Goal: Complete application form: Complete application form

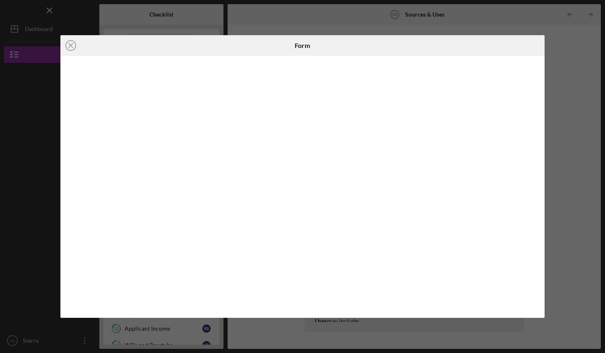
scroll to position [272, 0]
click at [494, 47] on div at bounding box center [463, 45] width 161 height 21
click at [574, 68] on div "Icon/Close Form" at bounding box center [302, 176] width 605 height 353
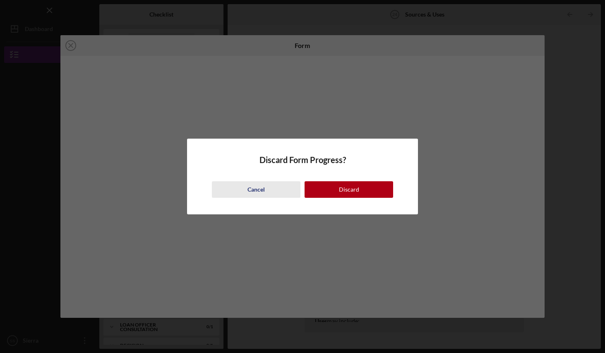
click at [267, 190] on button "Cancel" at bounding box center [256, 189] width 89 height 17
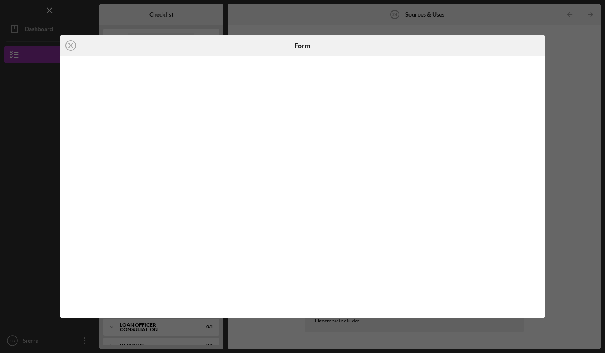
click at [70, 47] on icon "Icon/Close" at bounding box center [70, 45] width 21 height 21
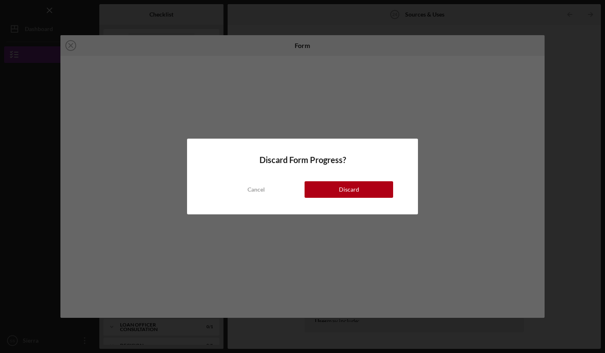
click at [345, 194] on div "Discard" at bounding box center [349, 189] width 20 height 17
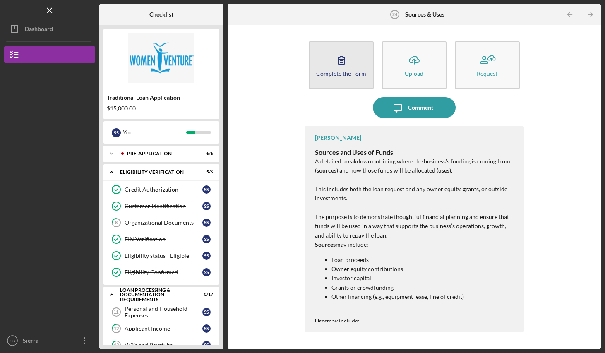
drag, startPoint x: 286, startPoint y: 321, endPoint x: 347, endPoint y: 67, distance: 261.5
click at [347, 67] on icon "button" at bounding box center [341, 60] width 21 height 21
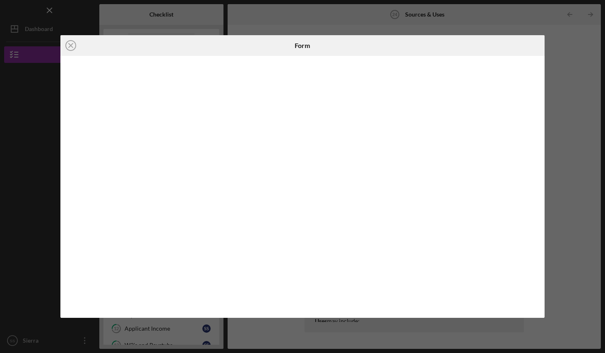
click at [65, 225] on div at bounding box center [302, 187] width 484 height 262
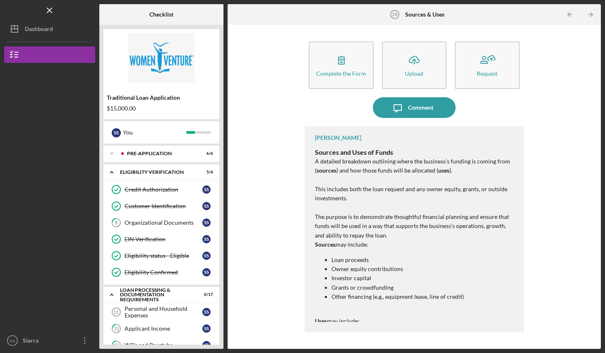
click at [415, 64] on icon "Icon/Upload" at bounding box center [414, 60] width 21 height 21
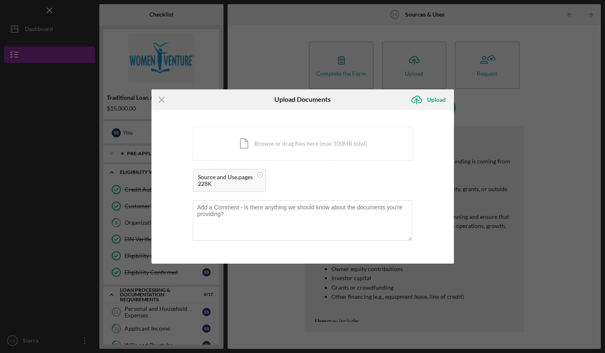
click at [436, 101] on div "Upload" at bounding box center [436, 100] width 19 height 17
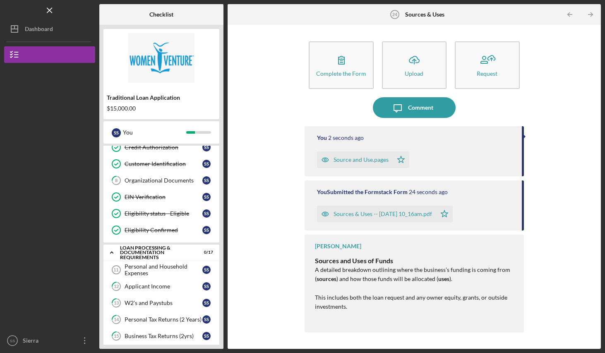
scroll to position [149, 0]
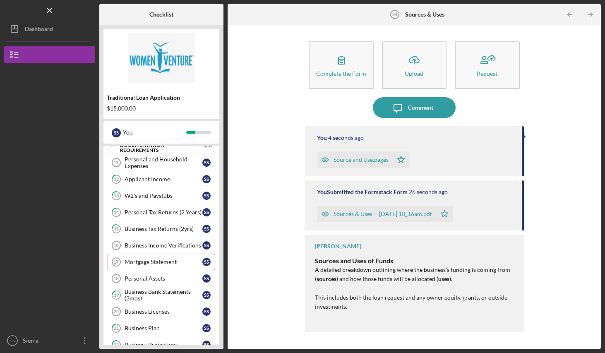
drag, startPoint x: 282, startPoint y: 321, endPoint x: 156, endPoint y: 263, distance: 139.3
click at [156, 263] on div "Mortgage Statement" at bounding box center [164, 262] width 78 height 7
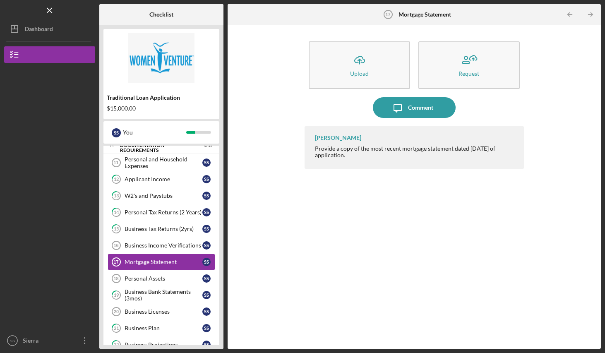
click at [414, 111] on div "Comment" at bounding box center [420, 107] width 25 height 21
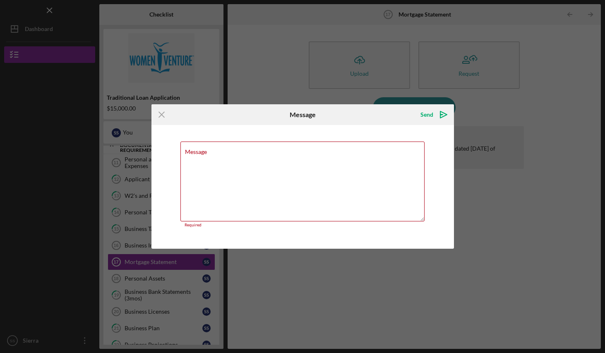
click at [161, 115] on icon "Icon/Menu Close" at bounding box center [162, 114] width 21 height 21
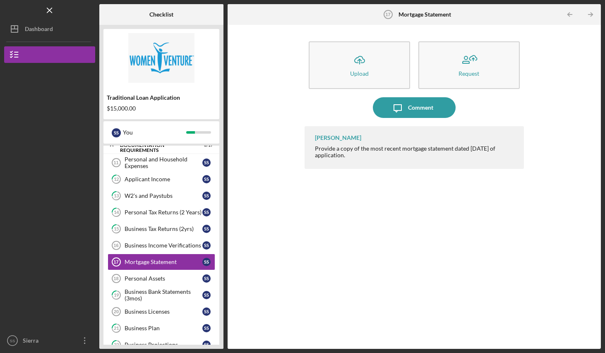
click at [364, 63] on icon "Icon/Upload" at bounding box center [359, 60] width 21 height 21
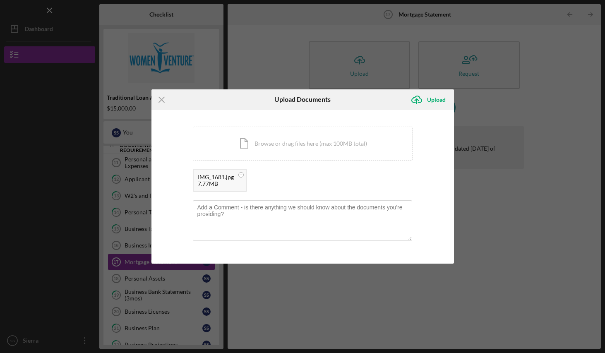
click at [434, 99] on div "Upload" at bounding box center [436, 100] width 19 height 17
drag, startPoint x: 16, startPoint y: 24, endPoint x: 436, endPoint y: 100, distance: 426.3
click at [436, 100] on div "Upload" at bounding box center [436, 100] width 19 height 17
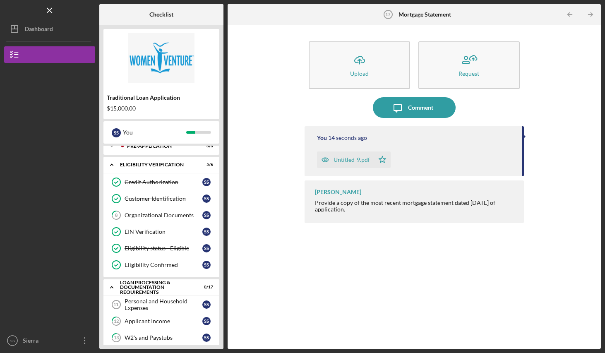
scroll to position [16, 0]
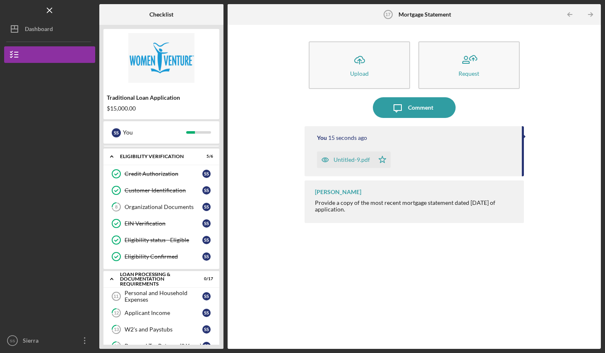
click at [160, 207] on div "Organizational Documents" at bounding box center [164, 207] width 78 height 7
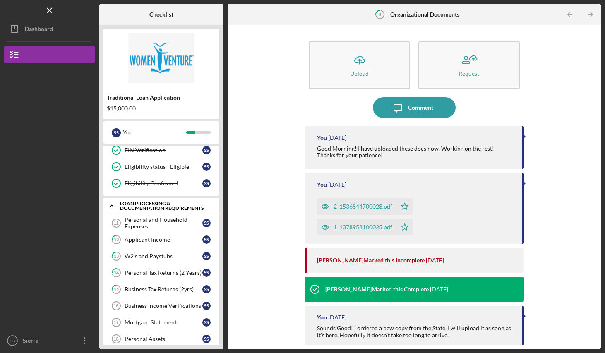
scroll to position [91, 0]
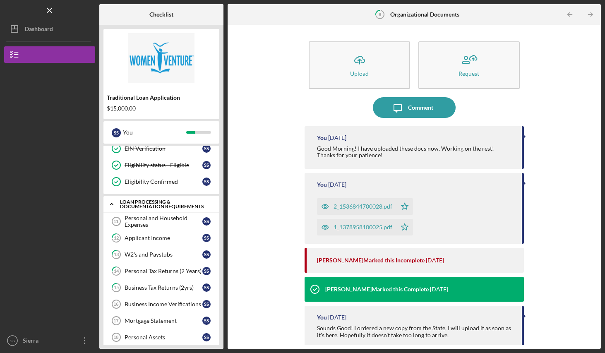
click at [132, 222] on div "Personal and Household Expenses" at bounding box center [164, 221] width 78 height 13
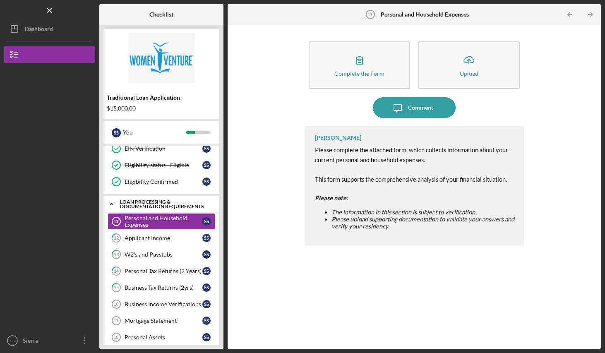
click at [142, 238] on div "Applicant Income" at bounding box center [164, 238] width 78 height 7
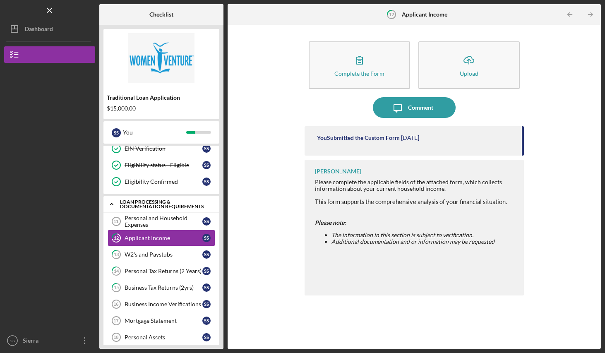
click at [149, 255] on div "W2's and Paystubs" at bounding box center [164, 254] width 78 height 7
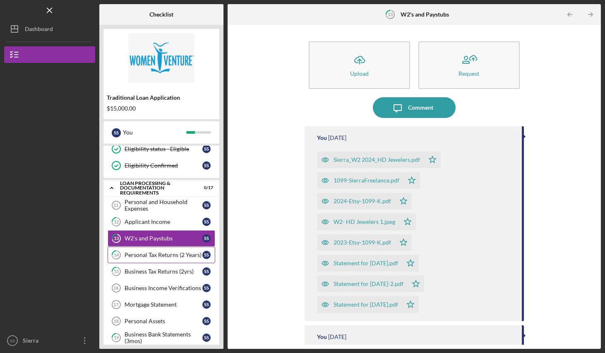
scroll to position [108, 0]
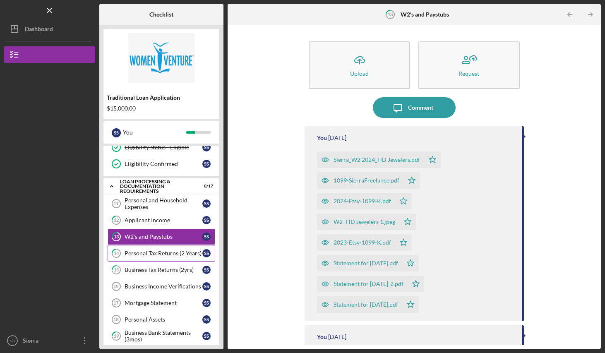
click at [157, 251] on div "Personal Tax Returns (2 Years)" at bounding box center [164, 253] width 78 height 7
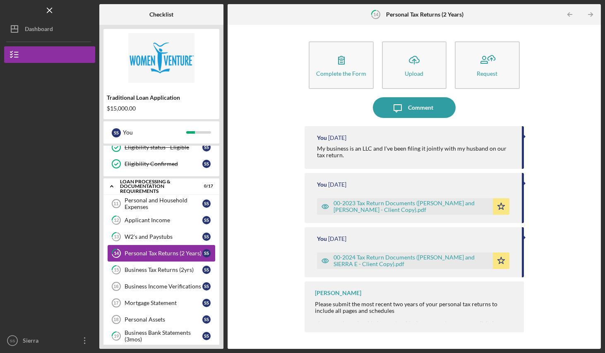
click at [153, 268] on div "Business Tax Returns (2yrs)" at bounding box center [164, 270] width 78 height 7
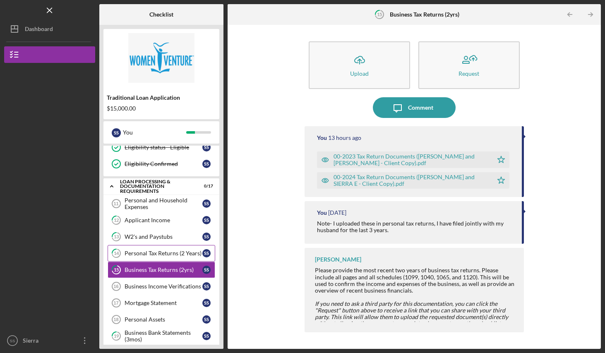
click at [152, 287] on div "Business Income Verifications" at bounding box center [164, 286] width 78 height 7
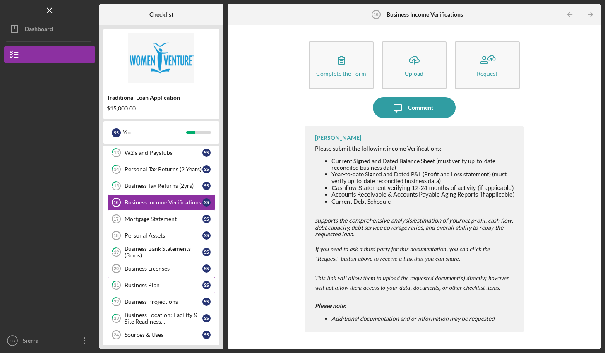
scroll to position [194, 0]
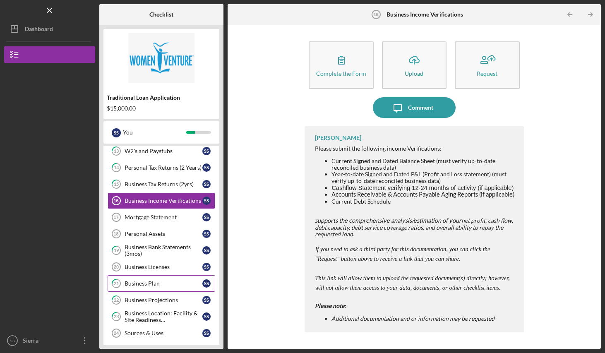
click at [145, 249] on div "Business Bank Statements (3mos)" at bounding box center [164, 250] width 78 height 13
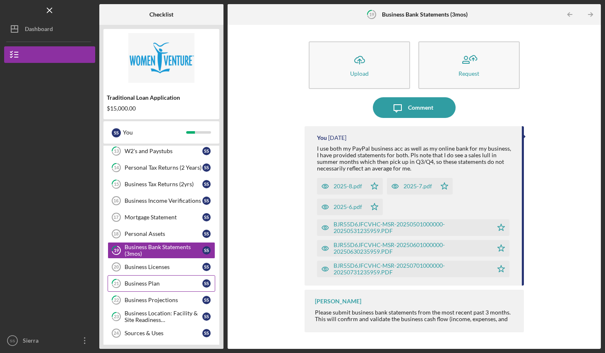
click at [143, 235] on div "Personal Assets" at bounding box center [164, 234] width 78 height 7
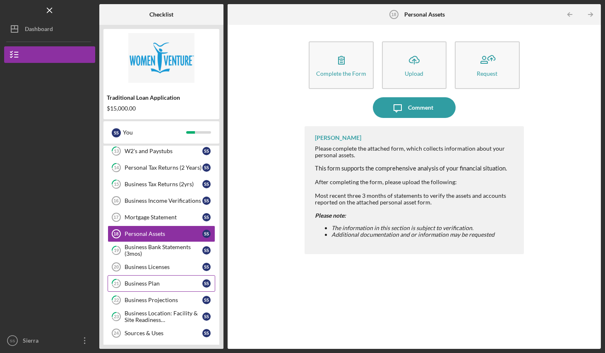
click at [342, 59] on icon "button" at bounding box center [342, 60] width 6 height 8
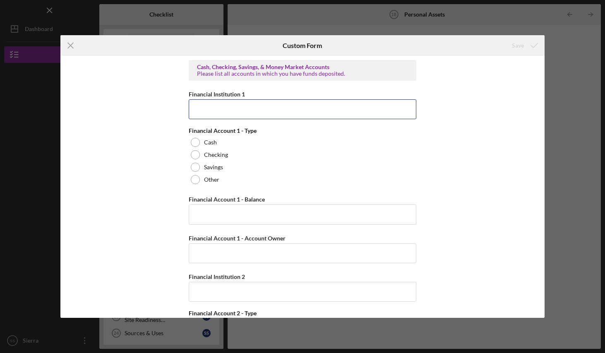
click at [227, 109] on input "Financial Institution 1" at bounding box center [303, 109] width 228 height 20
type input "Novo Business Banking"
click at [194, 154] on div at bounding box center [195, 154] width 9 height 9
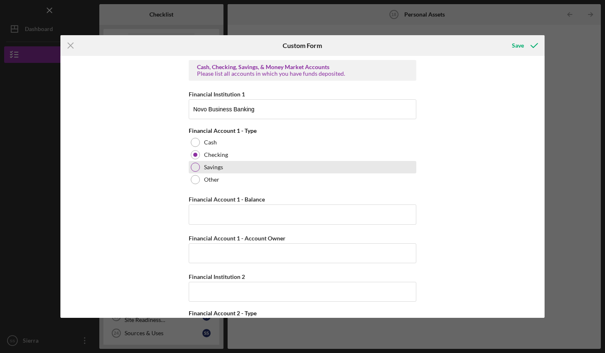
drag, startPoint x: 342, startPoint y: 59, endPoint x: 193, endPoint y: 169, distance: 185.1
click at [193, 169] on div at bounding box center [195, 167] width 9 height 9
click at [195, 154] on div at bounding box center [195, 154] width 9 height 9
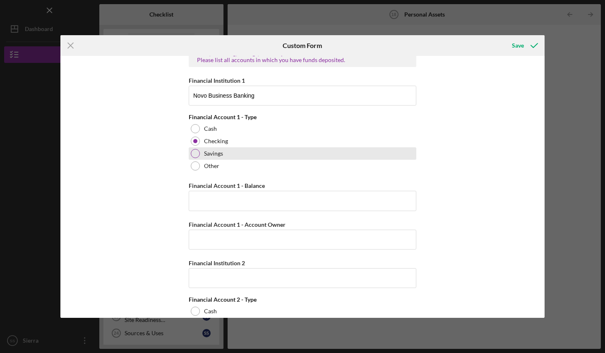
scroll to position [15, 0]
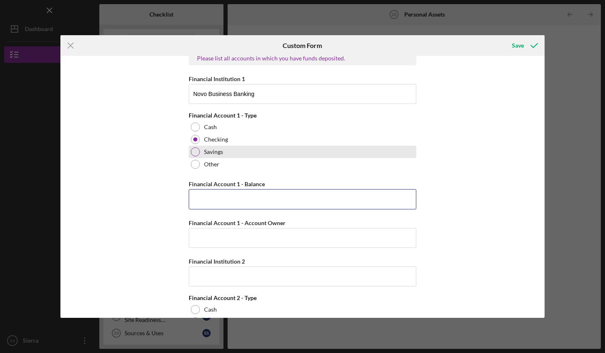
click at [229, 198] on input "Financial Account 1 - Balance" at bounding box center [303, 199] width 228 height 20
type input "$16,700"
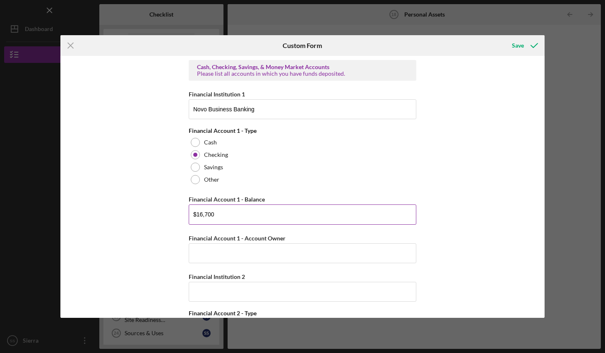
scroll to position [40, 0]
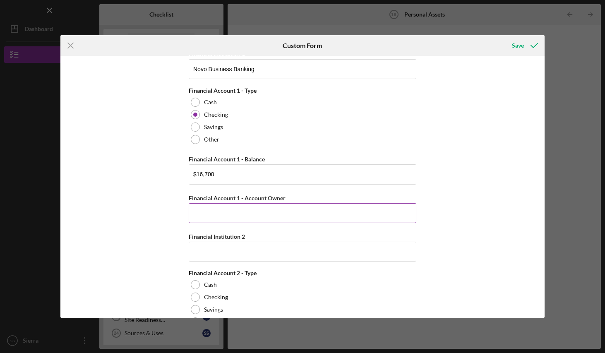
drag, startPoint x: 229, startPoint y: 198, endPoint x: 283, endPoint y: 212, distance: 55.8
click at [283, 212] on input "Financial Account 1 - Account Owner" at bounding box center [303, 213] width 228 height 20
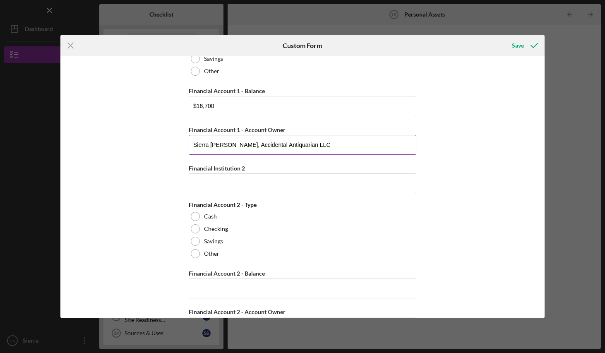
scroll to position [110, 0]
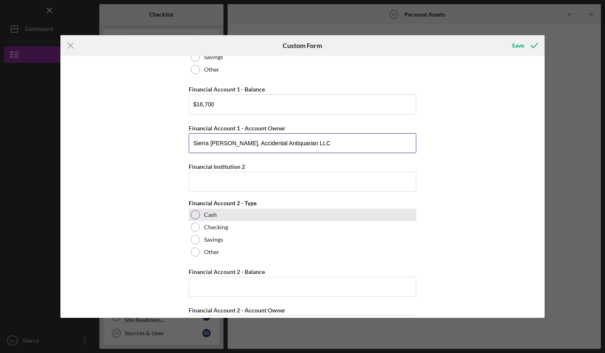
type input "Sierra [PERSON_NAME], Accidental Antiquarian LLC"
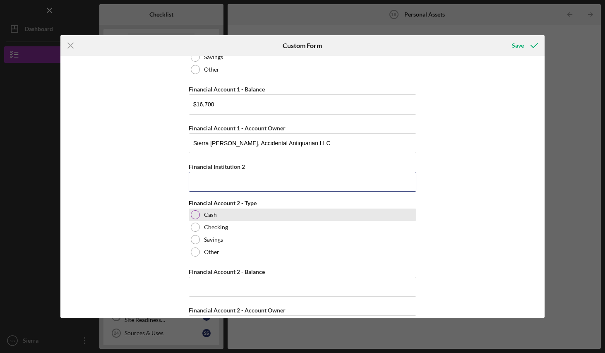
click at [270, 178] on input "Financial Institution 2" at bounding box center [303, 182] width 228 height 20
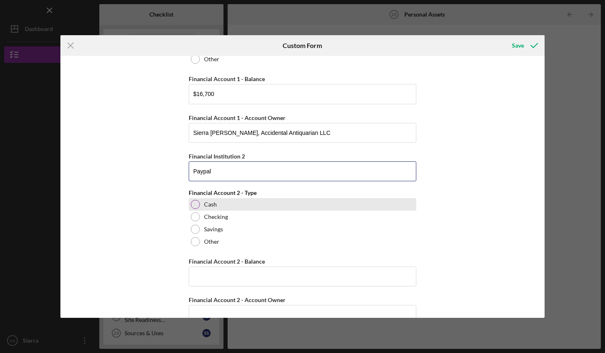
scroll to position [153, 0]
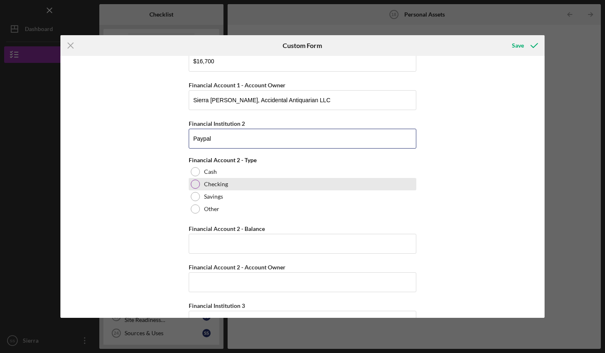
type input "Paypal"
click at [193, 171] on div at bounding box center [195, 171] width 9 height 9
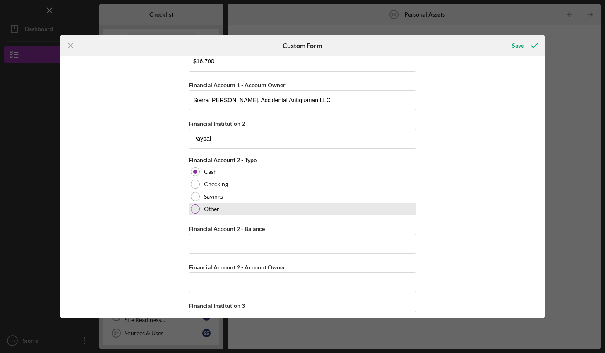
drag, startPoint x: 270, startPoint y: 178, endPoint x: 193, endPoint y: 207, distance: 83.2
click at [193, 207] on div at bounding box center [195, 209] width 9 height 9
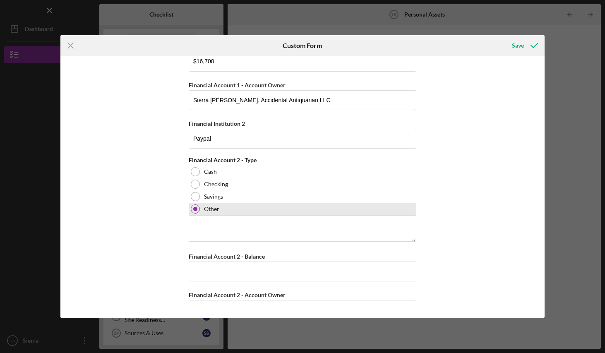
scroll to position [162, 0]
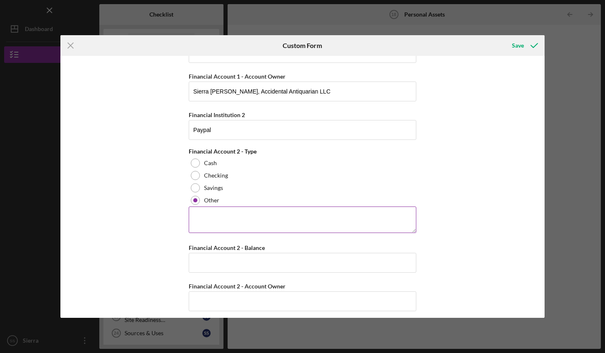
click at [326, 215] on textarea at bounding box center [303, 220] width 228 height 27
type textarea "I"
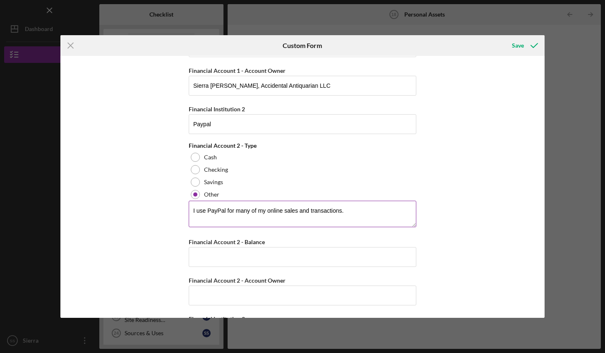
scroll to position [191, 0]
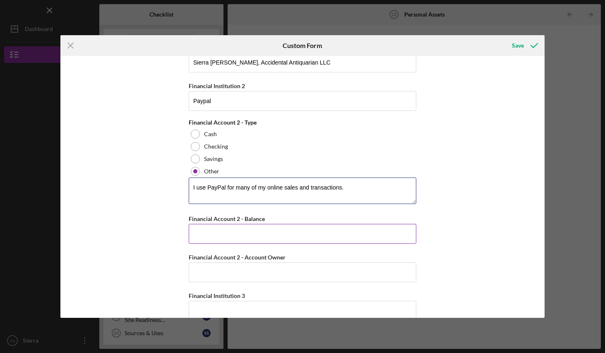
type textarea "I use PayPal for many of my online sales and transactions."
click at [216, 239] on input "Financial Account 2 - Balance" at bounding box center [303, 234] width 228 height 20
type input "$13,800"
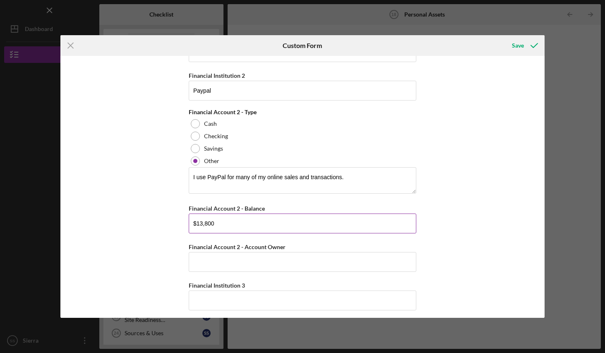
scroll to position [298, 0]
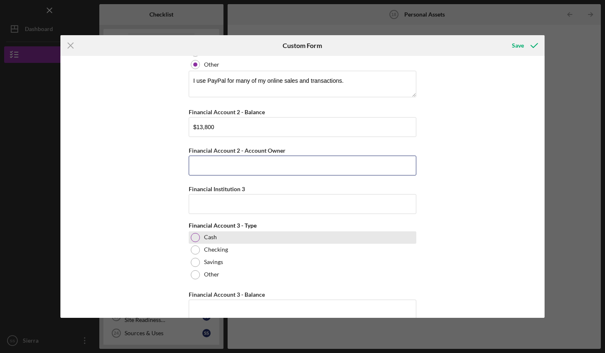
click at [251, 167] on input "Financial Account 2 - Account Owner" at bounding box center [303, 166] width 228 height 20
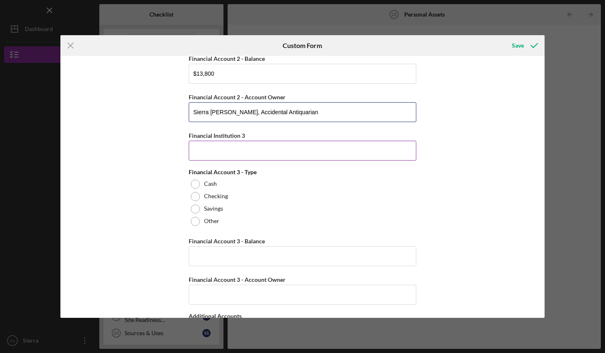
scroll to position [353, 0]
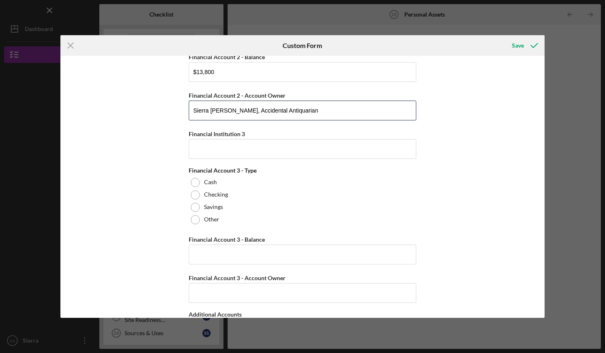
type input "Sierra [PERSON_NAME], Accidental Antiquarian"
click at [295, 189] on div "Checking" at bounding box center [303, 195] width 228 height 12
drag, startPoint x: 251, startPoint y: 167, endPoint x: 261, endPoint y: 209, distance: 43.4
click at [261, 209] on div "Savings" at bounding box center [303, 207] width 228 height 12
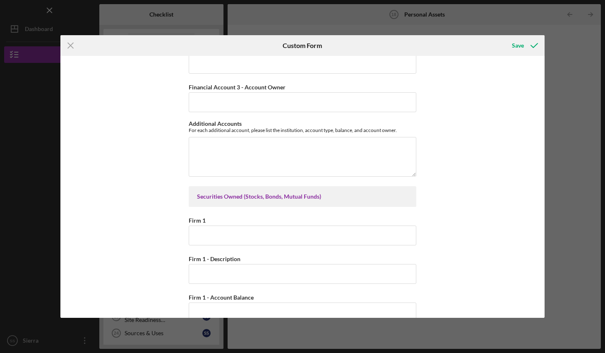
scroll to position [550, 0]
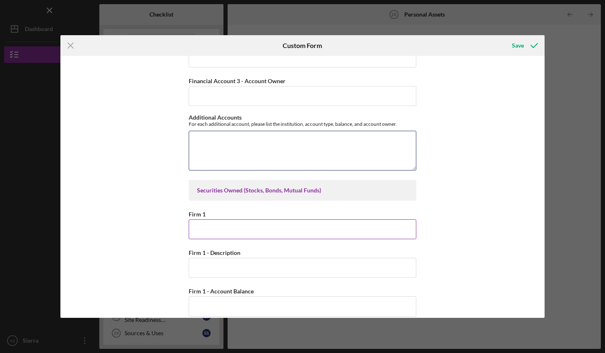
click at [238, 148] on textarea "Additional Accounts" at bounding box center [303, 151] width 228 height 40
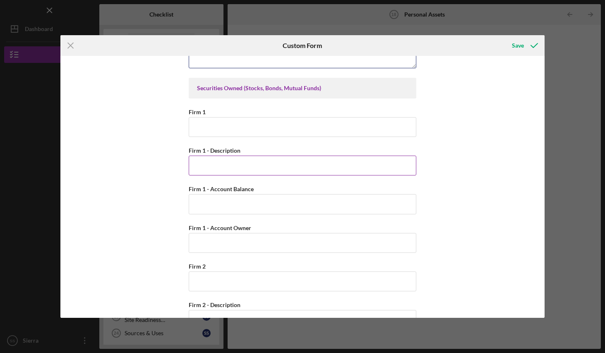
scroll to position [567, 0]
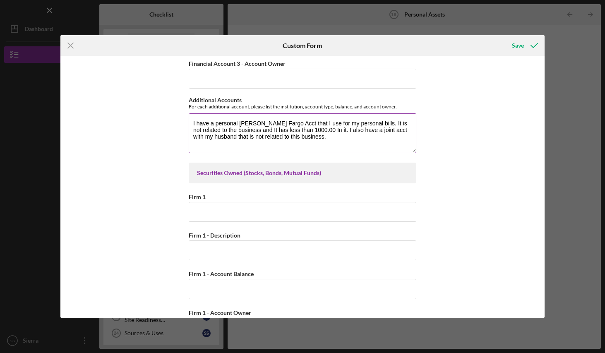
type textarea "I have a personal [PERSON_NAME] Fargo Acct that I use for my personal bills. It…"
drag, startPoint x: 238, startPoint y: 148, endPoint x: 231, endPoint y: 209, distance: 61.2
click at [231, 209] on input "Firm 1" at bounding box center [303, 212] width 228 height 20
type input "Fidelity"
drag, startPoint x: 231, startPoint y: 209, endPoint x: 459, endPoint y: 154, distance: 234.5
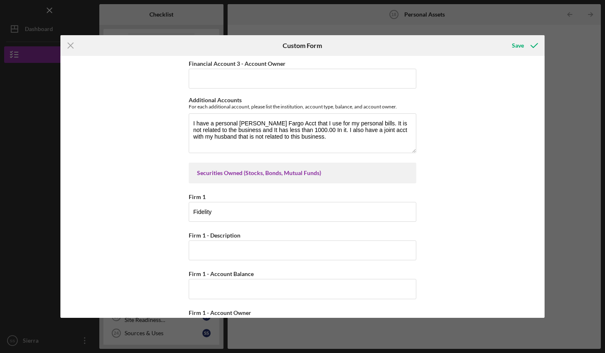
click at [459, 154] on div "Cash, Checking, Savings, & Money Market Accounts Please list all accounts in wh…" at bounding box center [302, 187] width 484 height 262
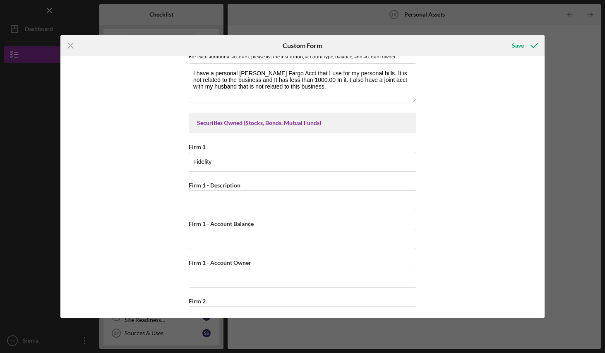
scroll to position [628, 0]
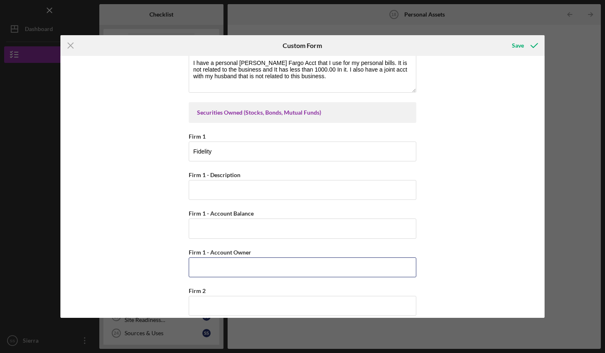
click at [280, 267] on input "Firm 1 - Account Owner" at bounding box center [303, 268] width 228 height 20
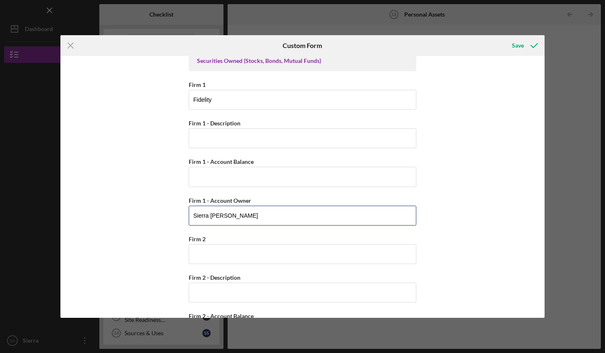
scroll to position [676, 0]
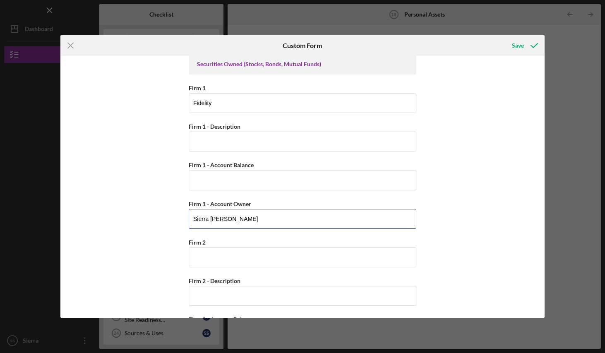
type input "Sierra [PERSON_NAME]"
click at [240, 142] on input "Firm 1 - Description" at bounding box center [303, 142] width 228 height 20
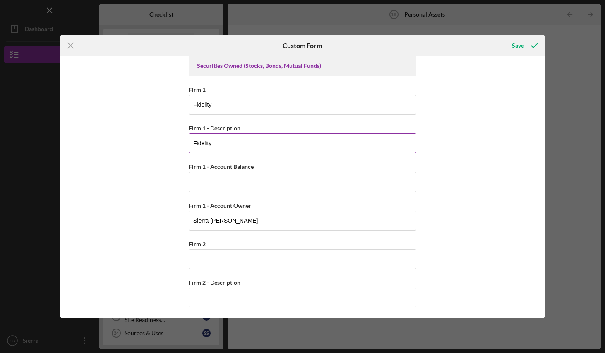
type input "Fidelity"
click at [231, 182] on input "Firm 1 - Account Balance" at bounding box center [303, 182] width 228 height 20
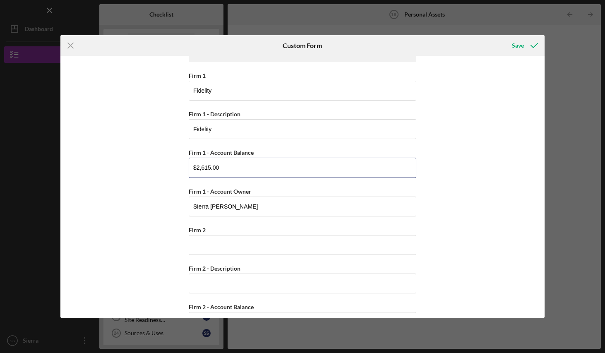
scroll to position [697, 0]
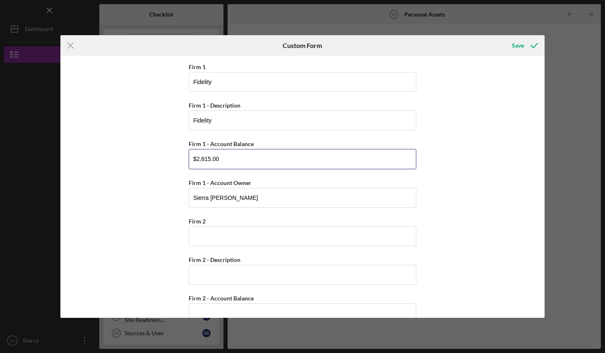
type input "$2,615.00"
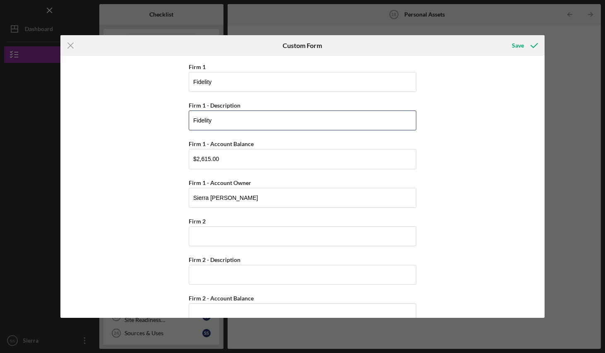
click at [231, 125] on input "Fidelity" at bounding box center [303, 121] width 228 height 20
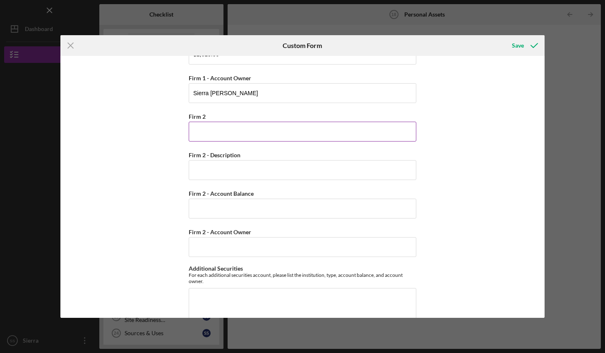
scroll to position [804, 0]
type input "Fidelity Individual Acct + a newly started [PERSON_NAME]"
click at [215, 126] on input "Firm 2" at bounding box center [303, 130] width 228 height 20
type input "Voya Financial"
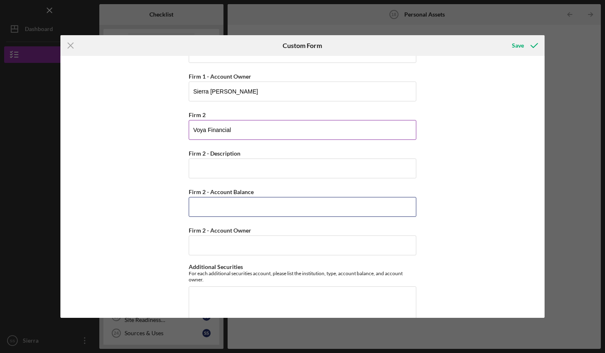
click at [271, 202] on input "Firm 2 - Account Balance" at bounding box center [303, 207] width 228 height 20
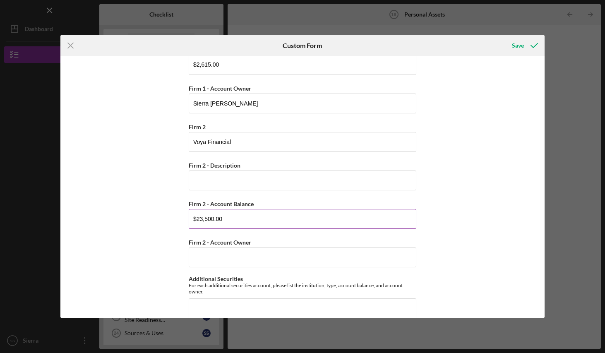
scroll to position [796, 0]
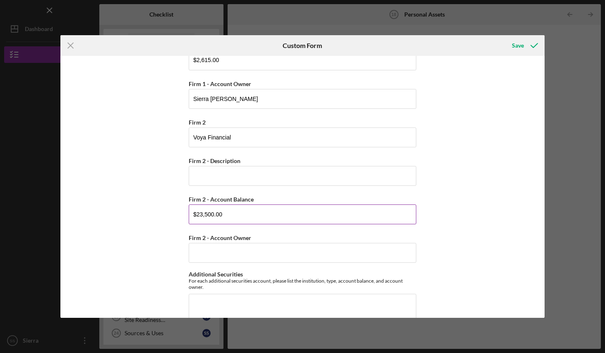
type input "$23,500.00"
click at [232, 173] on input "Firm 2 - Description" at bounding box center [303, 176] width 228 height 20
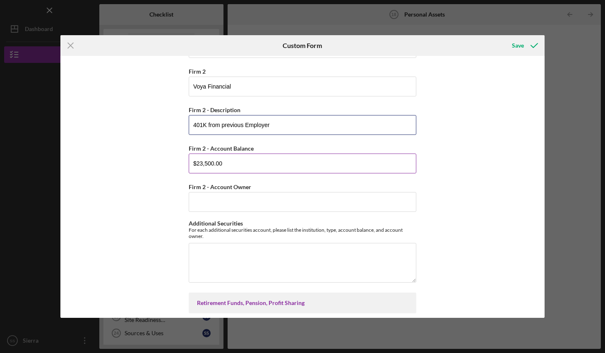
scroll to position [869, 0]
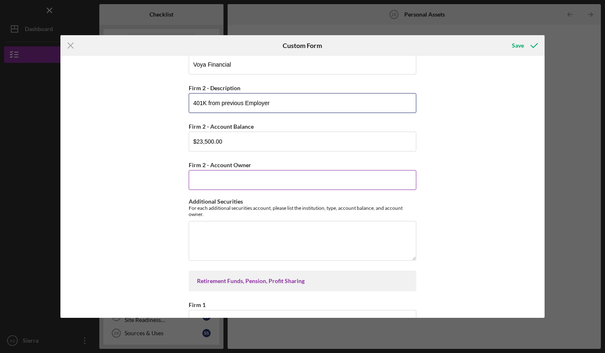
type input "401K from previous Employer"
click at [260, 179] on input "Firm 2 - Account Owner" at bounding box center [303, 180] width 228 height 20
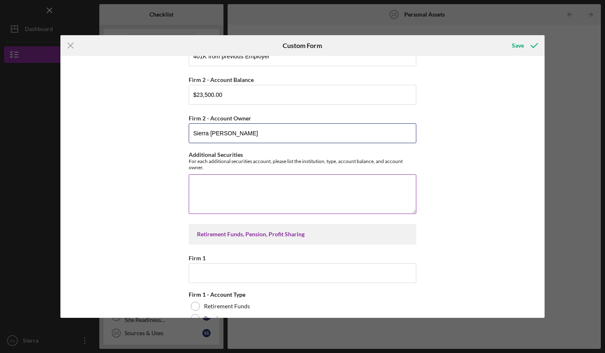
scroll to position [892, 0]
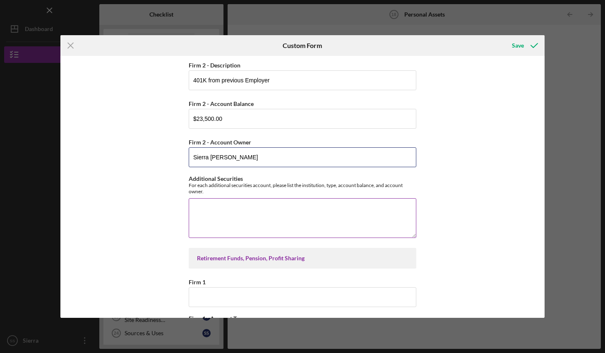
type input "Sierra [PERSON_NAME]"
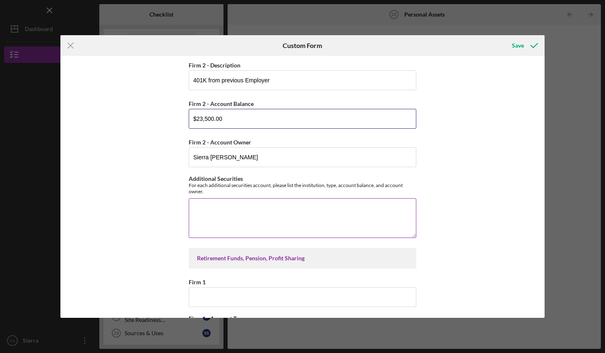
click at [226, 117] on input "$23,500.00" at bounding box center [303, 119] width 228 height 20
drag, startPoint x: 260, startPoint y: 179, endPoint x: 157, endPoint y: 120, distance: 118.7
click at [157, 120] on div "Cash, Checking, Savings, & Money Market Accounts Please list all accounts in wh…" at bounding box center [302, 187] width 484 height 262
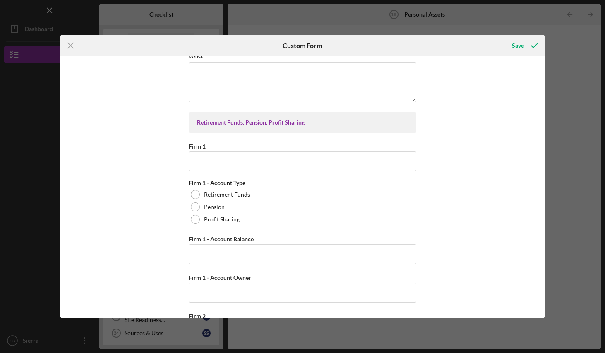
scroll to position [1029, 0]
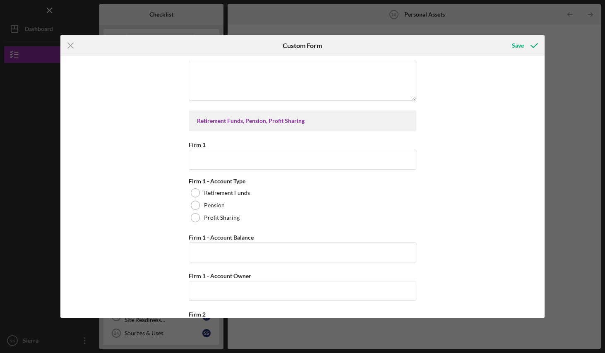
click at [230, 190] on label "Retirement Funds" at bounding box center [227, 193] width 46 height 7
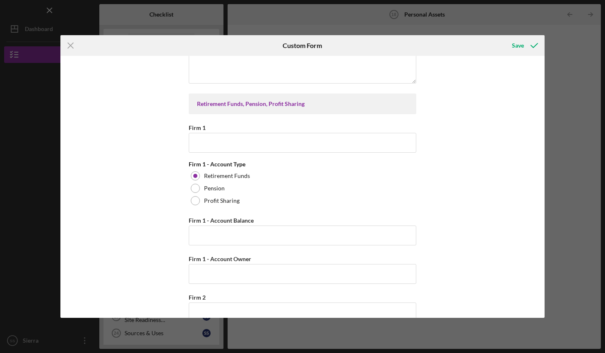
scroll to position [1096, 0]
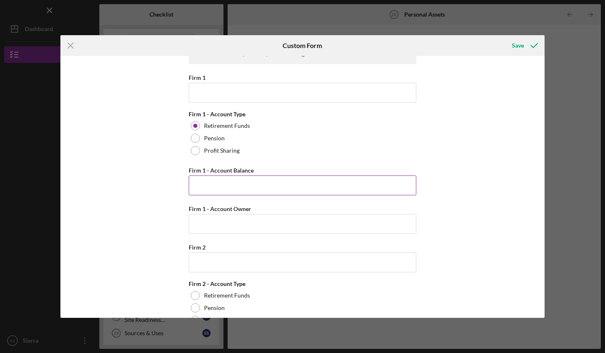
click at [220, 186] on input "Firm 1 - Account Balance" at bounding box center [303, 186] width 228 height 20
drag, startPoint x: 230, startPoint y: 188, endPoint x: 232, endPoint y: 90, distance: 98.6
click at [232, 90] on input "Firm 1" at bounding box center [303, 93] width 228 height 20
type input "Voya Financial"
click at [244, 184] on input "Firm 1 - Account Balance" at bounding box center [303, 186] width 228 height 20
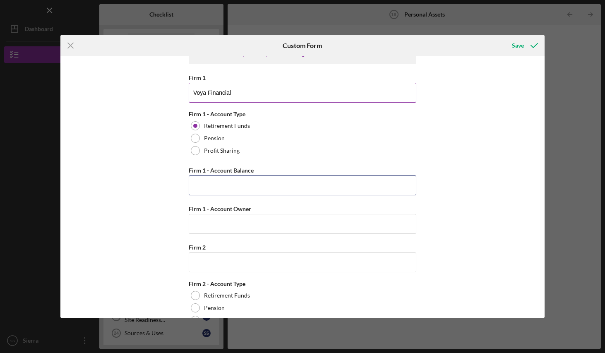
paste input "$23,500.00"
type input "$23,500.00"
click at [248, 224] on input "Firm 1 - Account Owner" at bounding box center [303, 224] width 228 height 20
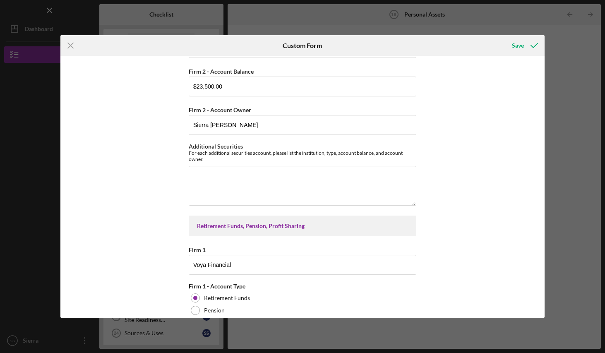
scroll to position [911, 0]
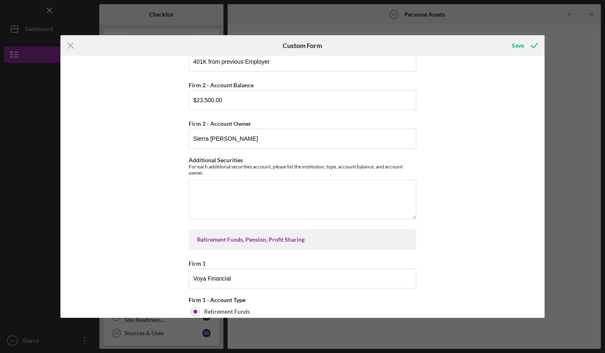
type input "Sierra [PERSON_NAME]"
click at [247, 140] on input "Sierra [PERSON_NAME]" at bounding box center [303, 139] width 228 height 20
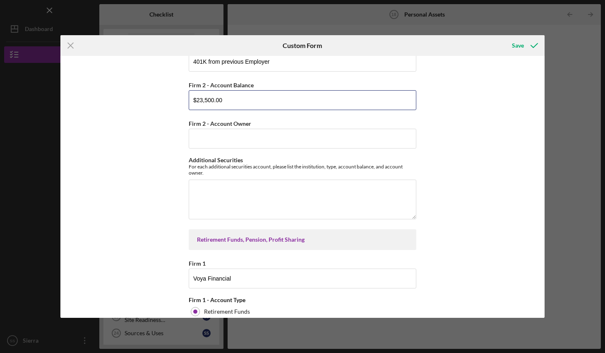
click at [255, 106] on input "$23,500.00" at bounding box center [303, 100] width 228 height 20
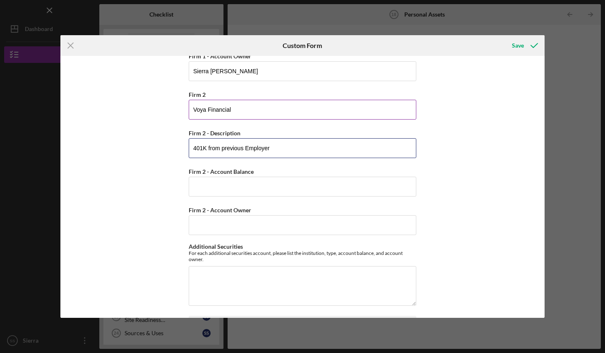
click at [276, 148] on input "401K from previous Employer" at bounding box center [303, 148] width 228 height 20
click at [265, 114] on input "Voya Financial" at bounding box center [303, 110] width 228 height 20
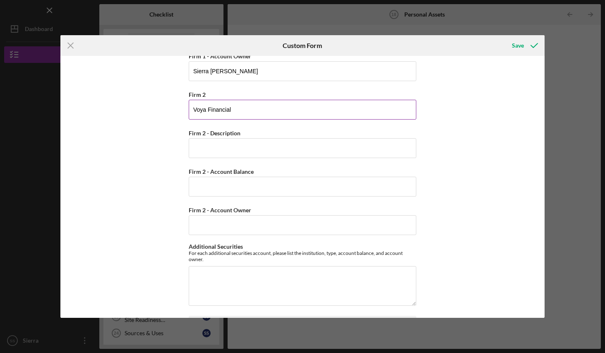
click at [265, 114] on input "Voya Financial" at bounding box center [303, 110] width 228 height 20
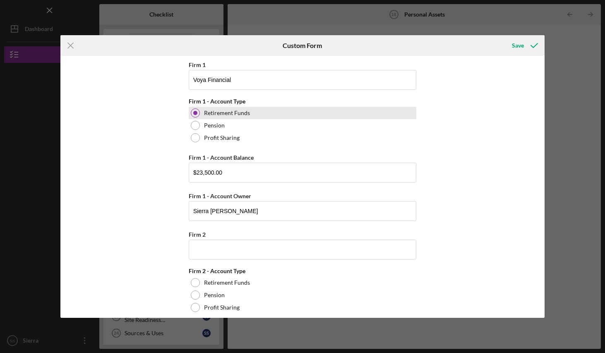
scroll to position [1119, 0]
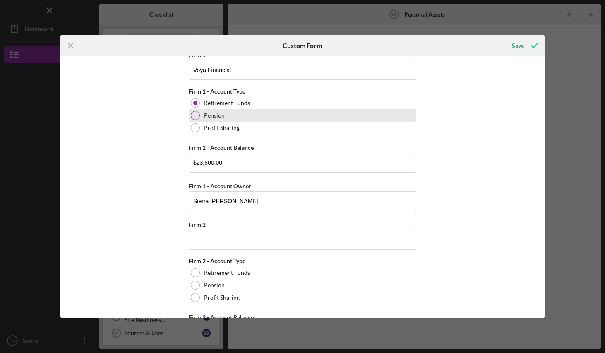
click at [473, 207] on div "Cash, Checking, Savings, & Money Market Accounts Please list all accounts in wh…" at bounding box center [302, 187] width 484 height 262
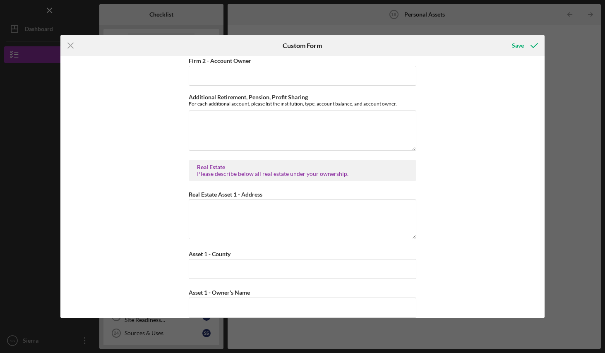
scroll to position [1428, 0]
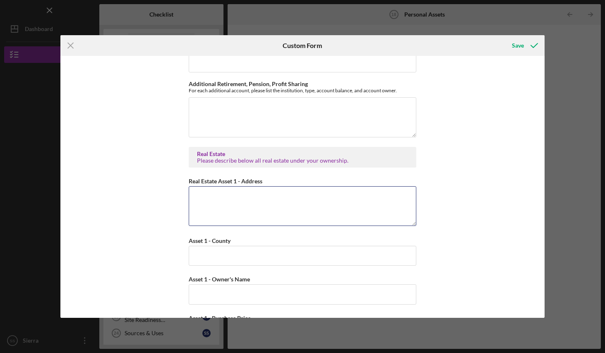
click at [310, 200] on textarea "Real Estate Asset 1 - Address" at bounding box center [303, 206] width 228 height 40
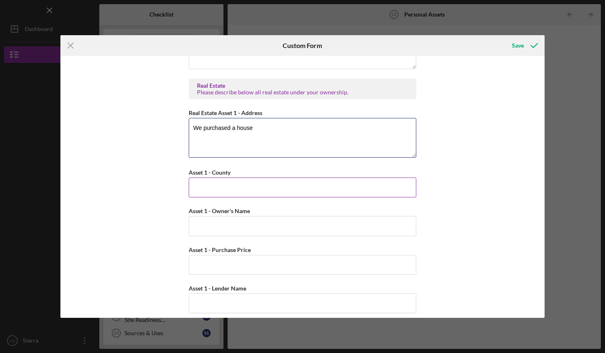
scroll to position [1506, 0]
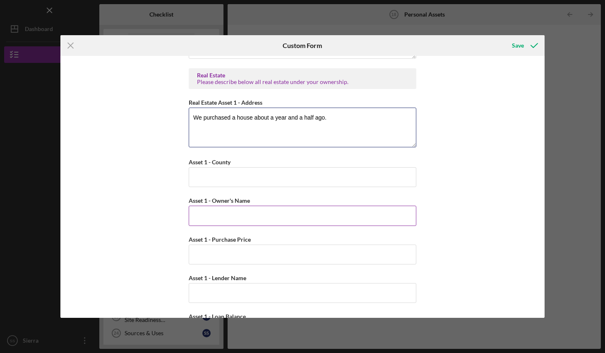
type textarea "We purchased a house about a year and a half ago."
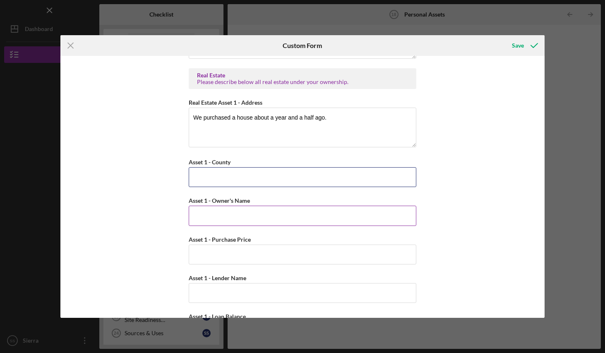
click at [260, 176] on input "Asset 1 - County" at bounding box center [303, 177] width 228 height 20
type input "[PERSON_NAME]"
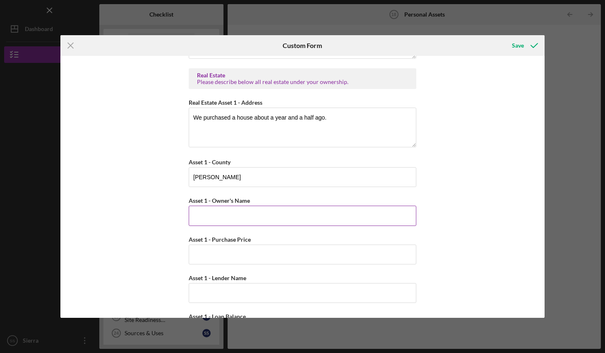
drag, startPoint x: 310, startPoint y: 200, endPoint x: 280, endPoint y: 213, distance: 33.6
type input "S"
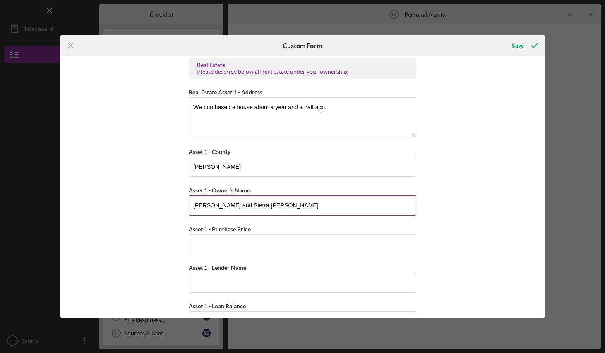
scroll to position [1558, 0]
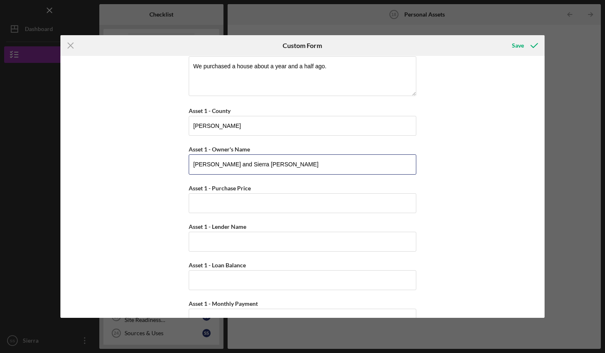
type input "[PERSON_NAME] and Sierra [PERSON_NAME]"
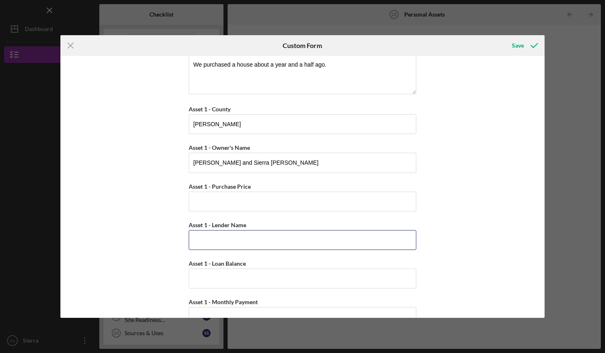
scroll to position [1561, 0]
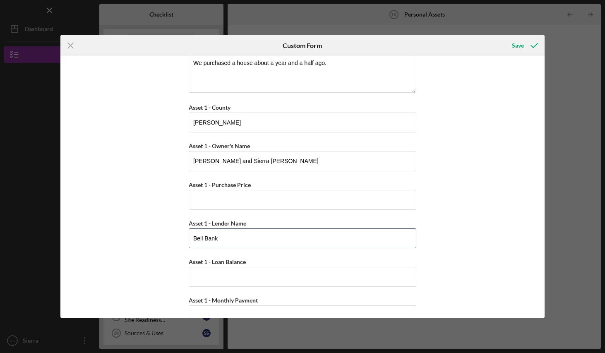
type input "Bell Bank"
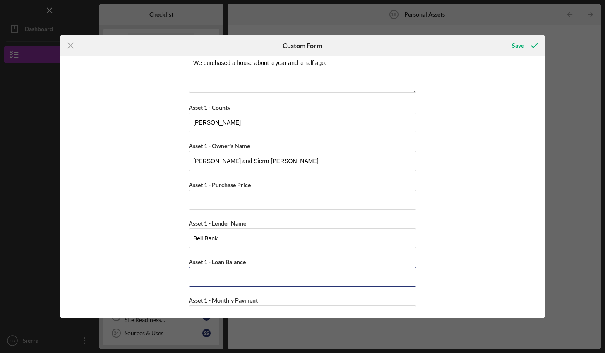
click at [226, 277] on input "Asset 1 - Loan Balance" at bounding box center [303, 277] width 228 height 20
type input "$351,073"
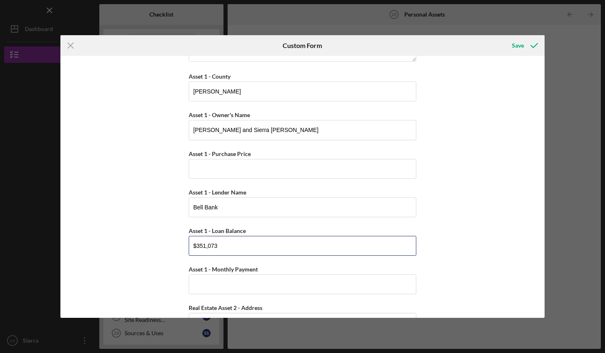
scroll to position [1611, 0]
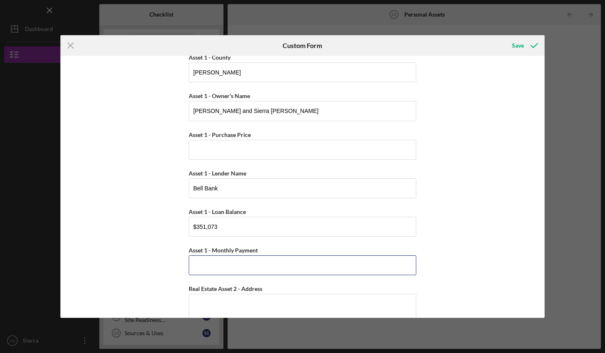
click at [231, 262] on input "Asset 1 - Monthly Payment" at bounding box center [303, 265] width 228 height 20
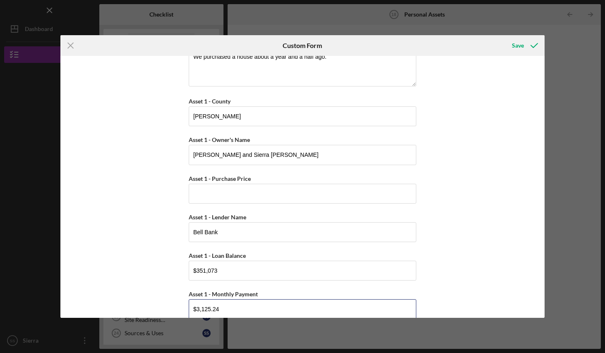
scroll to position [1525, 0]
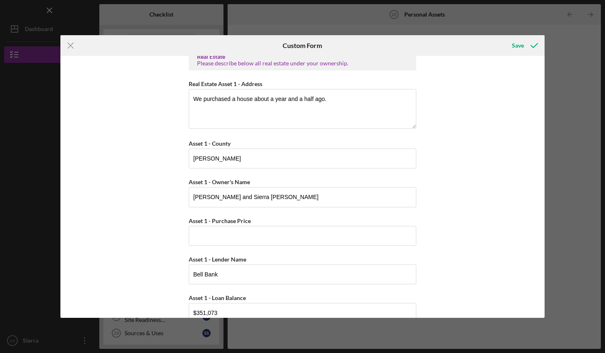
type input "$3,125.24"
click at [337, 97] on textarea "We purchased a house about a year and a half ago." at bounding box center [303, 109] width 228 height 40
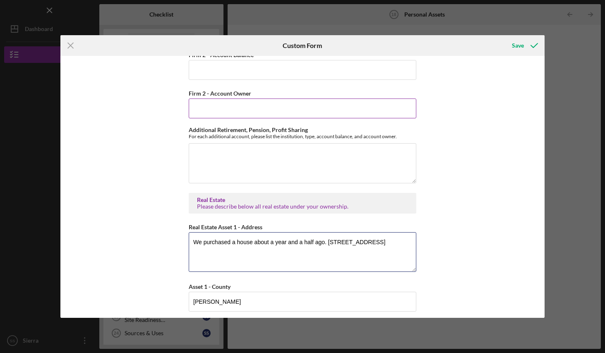
scroll to position [1383, 0]
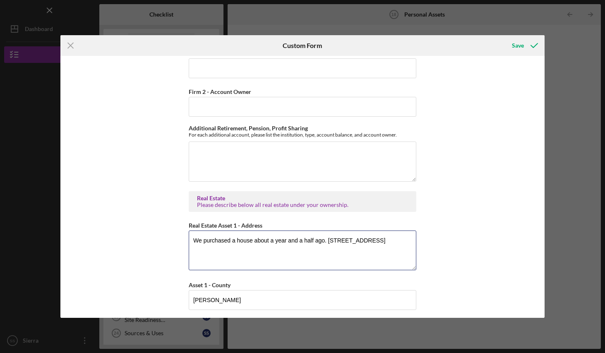
drag, startPoint x: 337, startPoint y: 97, endPoint x: 182, endPoint y: 236, distance: 207.9
click at [182, 236] on div "Cash, Checking, Savings, & Money Market Accounts Please list all accounts in wh…" at bounding box center [302, 187] width 484 height 262
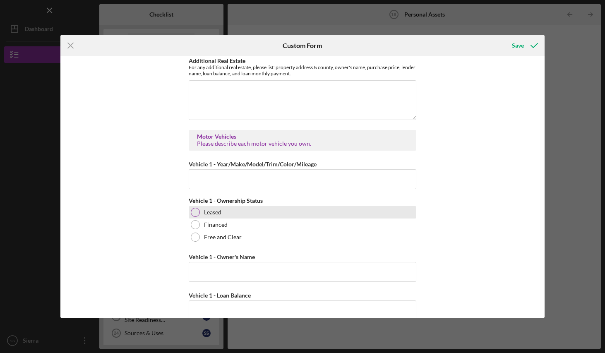
scroll to position [2139, 0]
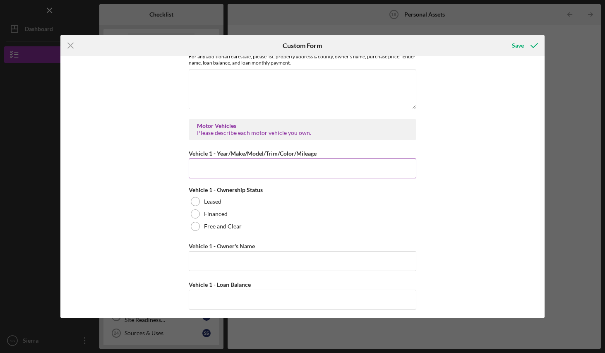
type textarea "[STREET_ADDRESS]"
drag, startPoint x: 237, startPoint y: 168, endPoint x: 394, endPoint y: 305, distance: 207.8
click at [237, 168] on input "Vehicle 1 - Year/Make/Model/Trim/Color/Mileage" at bounding box center [303, 169] width 228 height 20
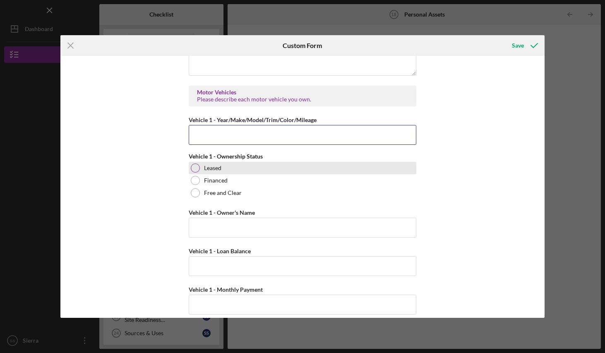
scroll to position [2174, 0]
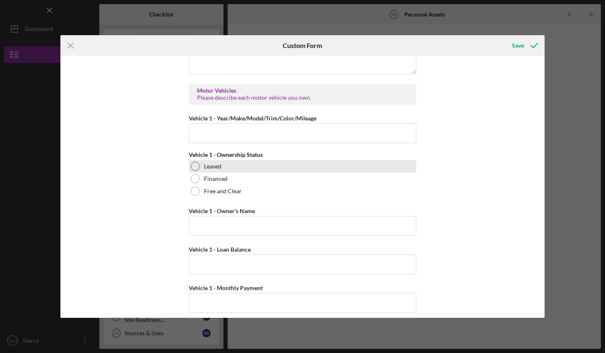
click at [218, 188] on label "Free and Clear" at bounding box center [223, 191] width 38 height 7
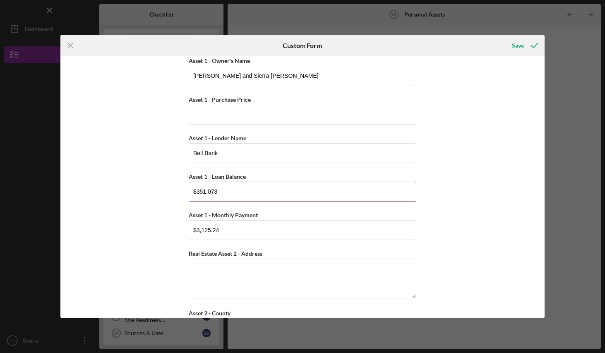
scroll to position [1610, 0]
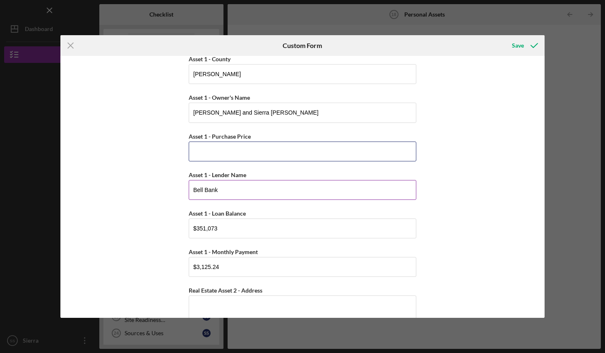
click at [252, 156] on input "Asset 1 - Purchase Price" at bounding box center [303, 152] width 228 height 20
type input "$365,000"
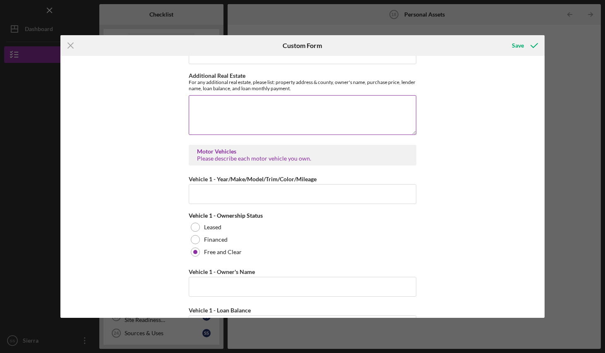
scroll to position [2162, 0]
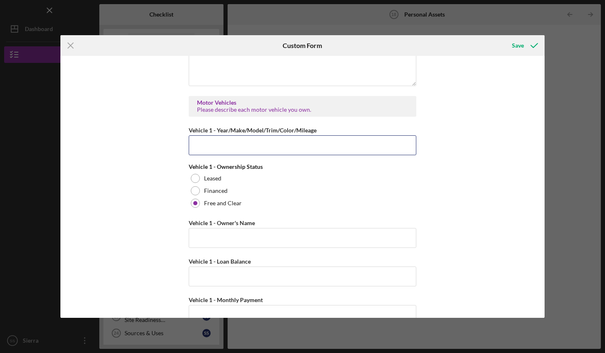
click at [292, 145] on input "Vehicle 1 - Year/Make/Model/Trim/Color/Mileage" at bounding box center [303, 145] width 228 height 20
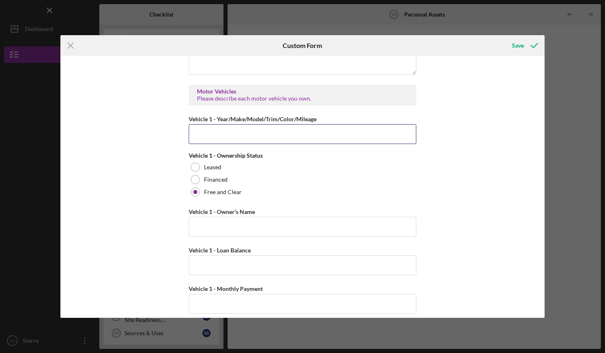
scroll to position [2189, 0]
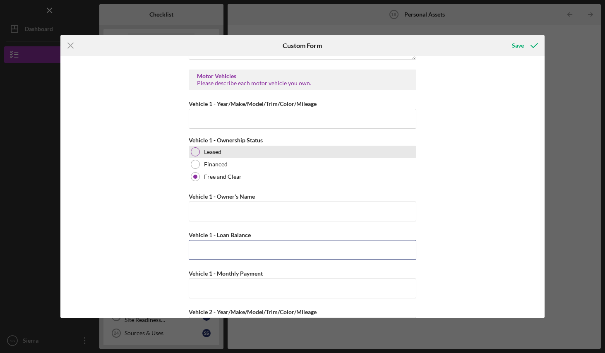
click at [252, 253] on input "Vehicle 1 - Loan Balance" at bounding box center [303, 250] width 228 height 20
type input "$0"
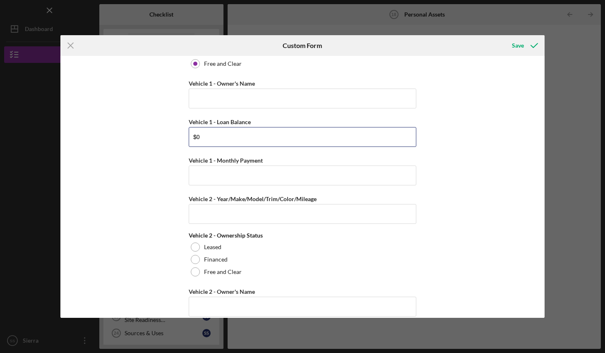
scroll to position [2351, 0]
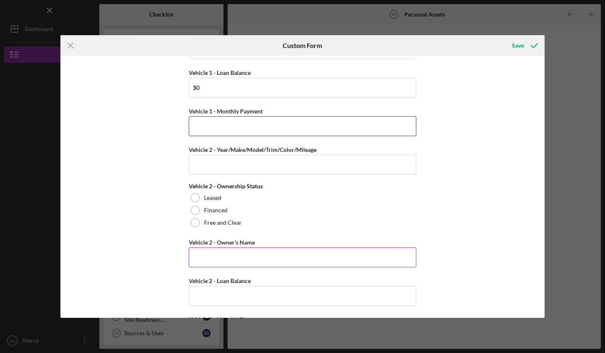
click at [229, 120] on input "Vehicle 1 - Monthly Payment" at bounding box center [303, 126] width 228 height 20
type input "$0"
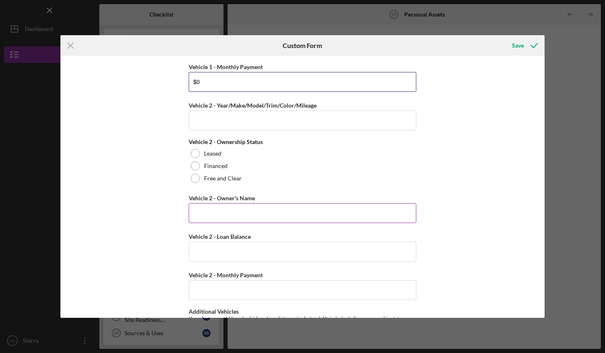
scroll to position [2422, 0]
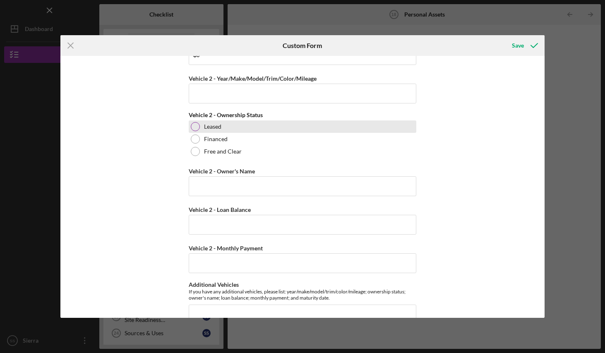
click at [211, 148] on label "Free and Clear" at bounding box center [223, 151] width 38 height 7
click at [243, 179] on input "[PERSON_NAME] & Sierra [PERSON_NAME]" at bounding box center [303, 186] width 228 height 20
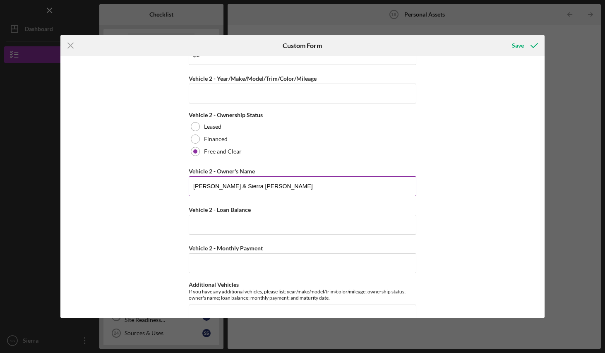
drag, startPoint x: 229, startPoint y: 120, endPoint x: 243, endPoint y: 179, distance: 60.4
click at [243, 179] on input "[PERSON_NAME] & Sierra [PERSON_NAME]" at bounding box center [303, 186] width 228 height 20
click at [244, 179] on input "[PERSON_NAME] & Sierra [PERSON_NAME]" at bounding box center [303, 186] width 228 height 20
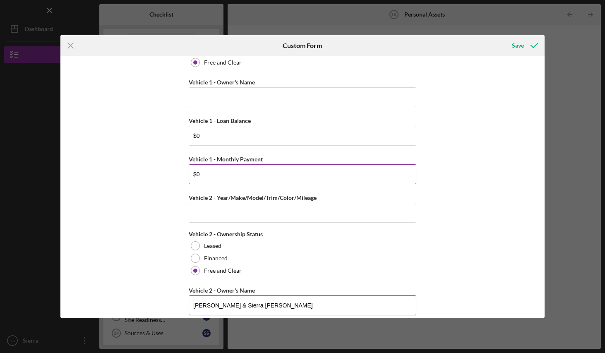
scroll to position [2301, 0]
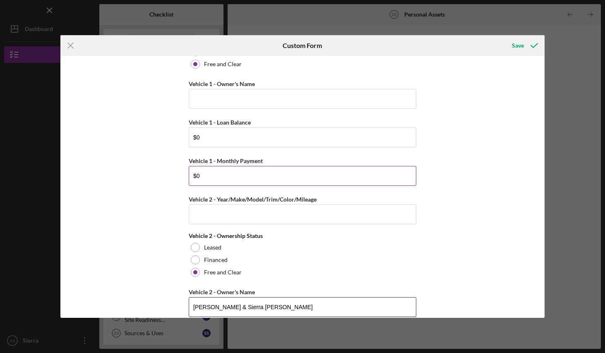
type input "[PERSON_NAME] & Sierra [PERSON_NAME]"
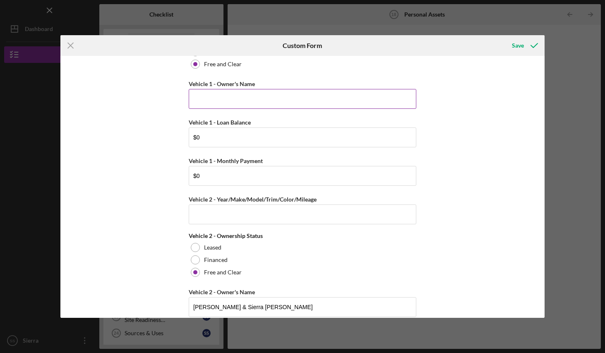
drag, startPoint x: 244, startPoint y: 179, endPoint x: 248, endPoint y: 89, distance: 90.4
paste input "[PERSON_NAME] & Sierra [PERSON_NAME]"
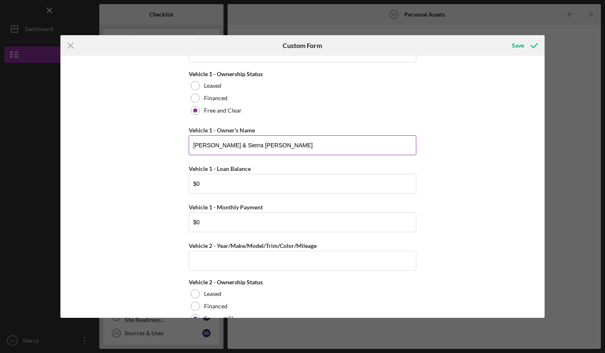
scroll to position [2178, 0]
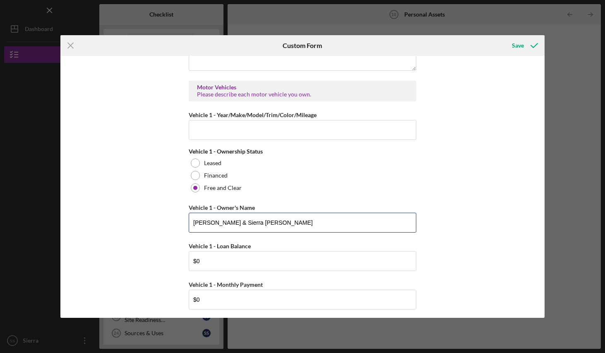
type input "[PERSON_NAME] & Sierra [PERSON_NAME]"
click at [253, 128] on input "Vehicle 1 - Year/Make/Model/Trim/Color/Mileage" at bounding box center [303, 130] width 228 height 20
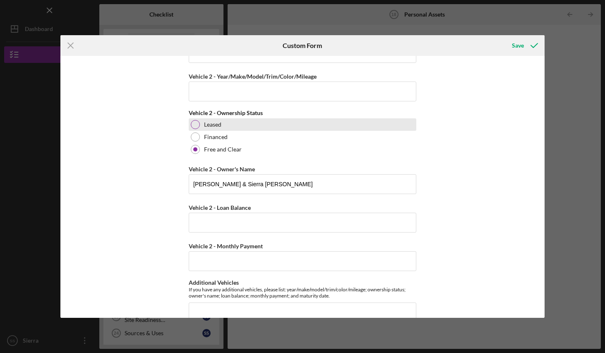
scroll to position [2426, 0]
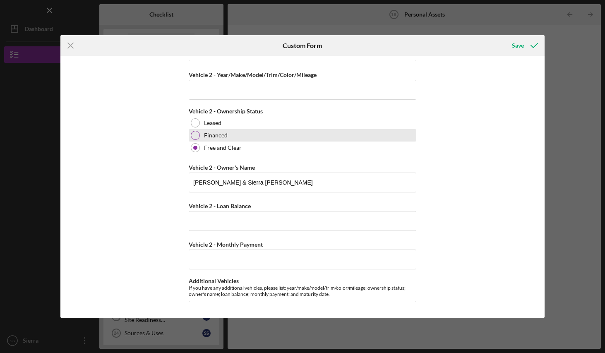
type input "Honda CRV, Grey,"
click at [204, 218] on input "Vehicle 2 - Loan Balance" at bounding box center [303, 221] width 228 height 20
type input "$0"
click at [217, 256] on input "Vehicle 2 - Monthly Payment" at bounding box center [303, 260] width 228 height 20
type input "$0"
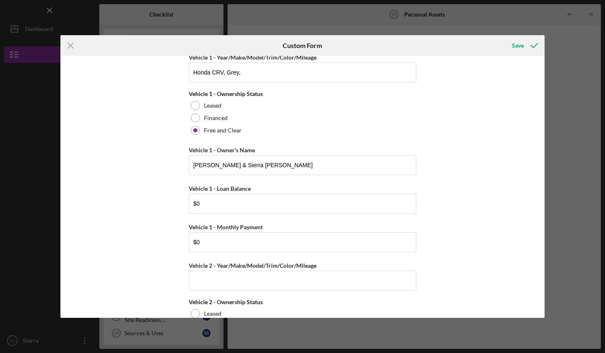
scroll to position [2237, 0]
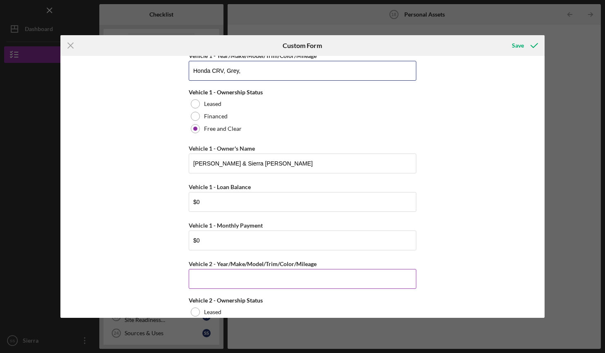
click at [289, 69] on input "Honda CRV, Grey," at bounding box center [303, 71] width 228 height 20
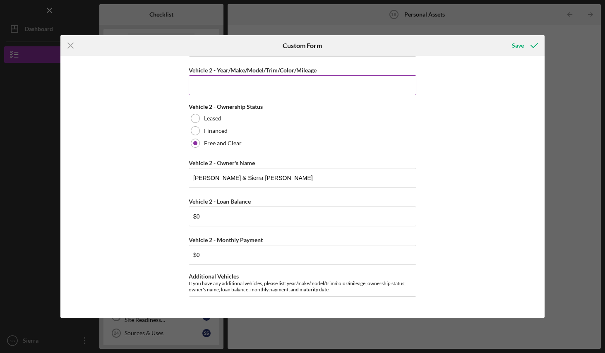
scroll to position [2417, 0]
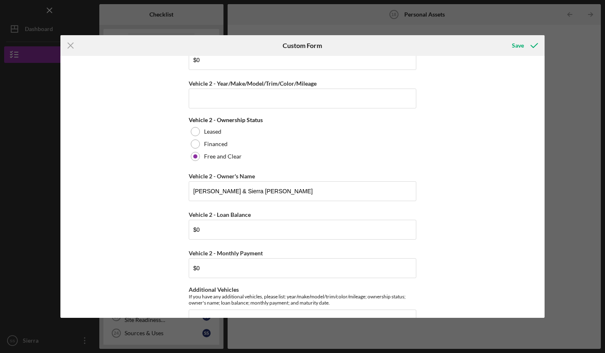
type input "Honda CRV, Grey, 2015"
click at [247, 94] on input "Vehicle 2 - Year/Make/Model/Trim/Color/Mileage" at bounding box center [303, 99] width 228 height 20
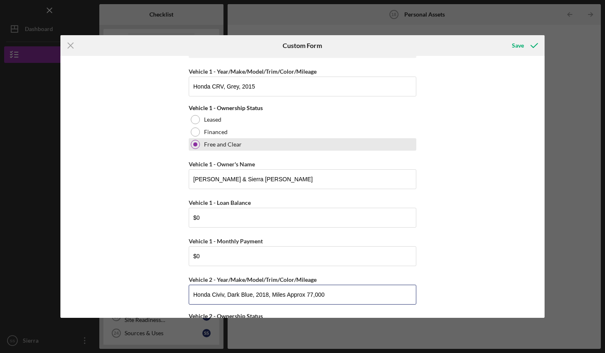
scroll to position [2147, 0]
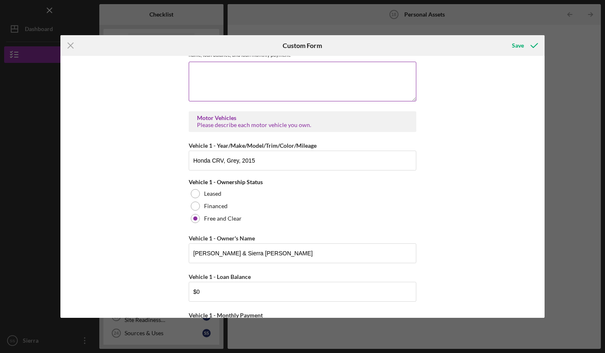
type input "Honda Civiv, Dark Blue, 2018, Miles Approx 77,000"
click at [327, 160] on input "Honda CRV, Grey, 2015" at bounding box center [303, 161] width 228 height 20
click at [258, 157] on input "Honda CRV, Grey, 2015, 130850" at bounding box center [303, 161] width 228 height 20
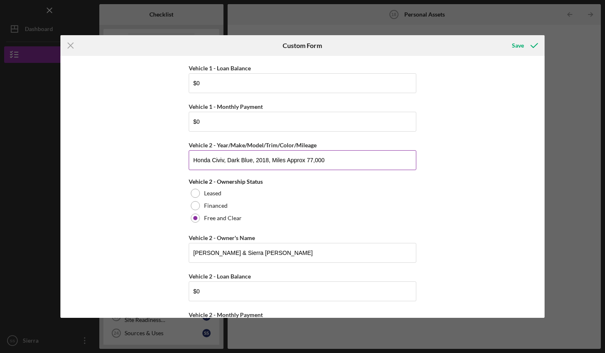
scroll to position [2459, 0]
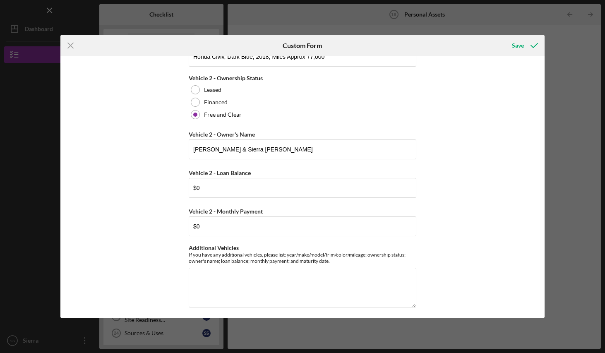
type input "Honda CRV, Grey, 2015, Miles 130850"
click at [268, 274] on textarea "Additional Vehicles" at bounding box center [303, 288] width 228 height 40
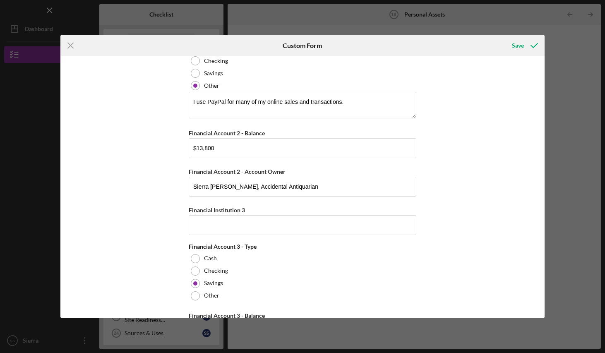
scroll to position [0, 0]
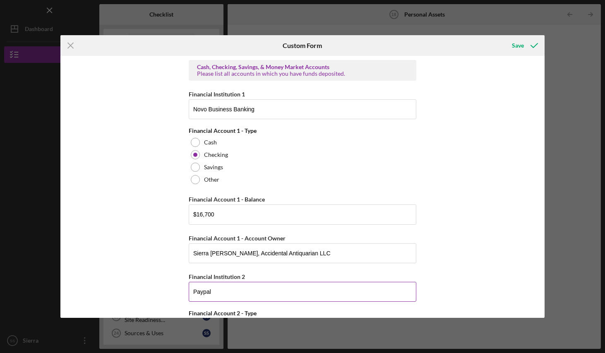
type textarea "Both of the vehicles are paid off."
click at [517, 46] on div "Save" at bounding box center [518, 45] width 12 height 17
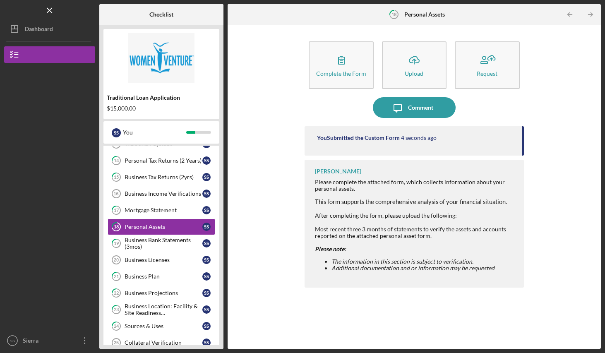
scroll to position [203, 0]
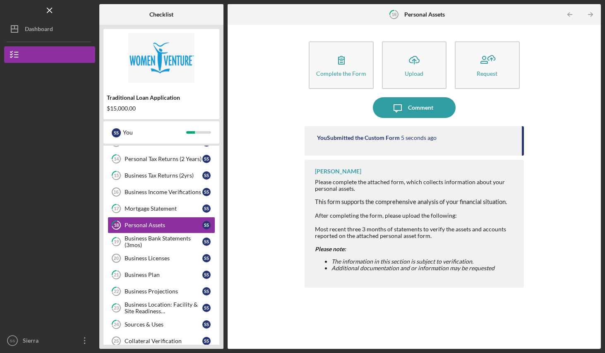
click at [146, 239] on div "Business Bank Statements (3mos)" at bounding box center [164, 241] width 78 height 13
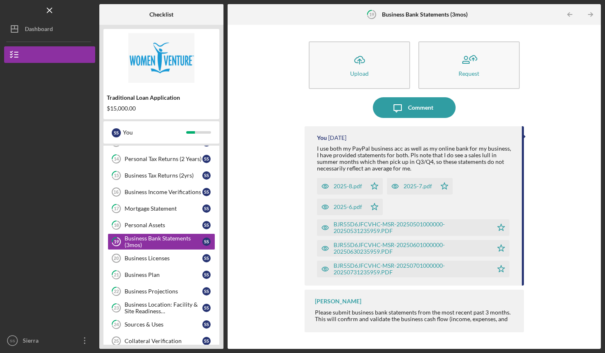
click at [140, 260] on div "Business Licenses" at bounding box center [164, 258] width 78 height 7
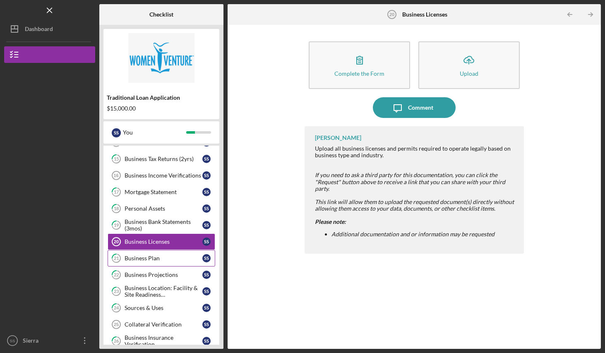
scroll to position [221, 0]
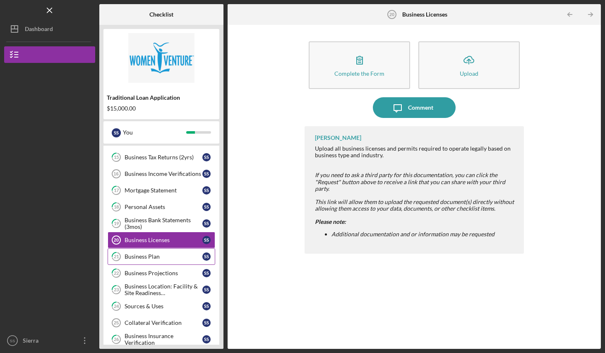
click at [416, 109] on div "Comment" at bounding box center [420, 107] width 25 height 21
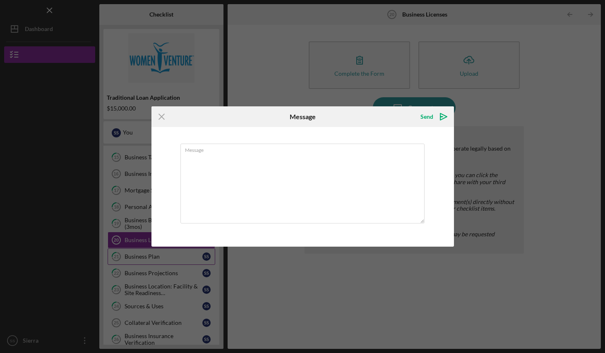
click at [275, 172] on textarea "Message" at bounding box center [303, 184] width 244 height 80
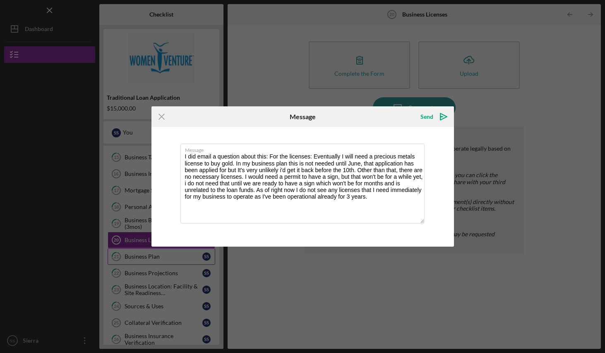
click at [359, 157] on textarea "I did email a question about this: For the licenses: Eventually I will need a p…" at bounding box center [303, 184] width 244 height 80
drag, startPoint x: 140, startPoint y: 260, endPoint x: 347, endPoint y: 157, distance: 230.7
click at [347, 157] on textarea "I did email a question about this: For the licenses: Eventually I will need a p…" at bounding box center [303, 184] width 244 height 80
click at [328, 177] on textarea "I did email a question about this: For the licenses: Eventually I MAY need a pr…" at bounding box center [303, 184] width 244 height 80
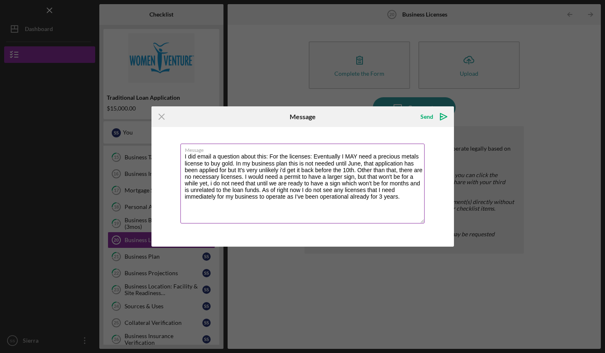
drag, startPoint x: 347, startPoint y: 157, endPoint x: 210, endPoint y: 183, distance: 139.6
click at [210, 183] on textarea "I did email a question about this: For the licenses: Eventually I MAY need a pr…" at bounding box center [303, 184] width 244 height 80
click at [272, 194] on textarea "I did email a question about this: For the licenses: Eventually I MAY need a pr…" at bounding box center [303, 184] width 244 height 80
drag, startPoint x: 210, startPoint y: 183, endPoint x: 265, endPoint y: 195, distance: 57.3
click at [265, 195] on textarea "I did email a question about this: For the licenses: Eventually I MAY need a pr…" at bounding box center [303, 184] width 244 height 80
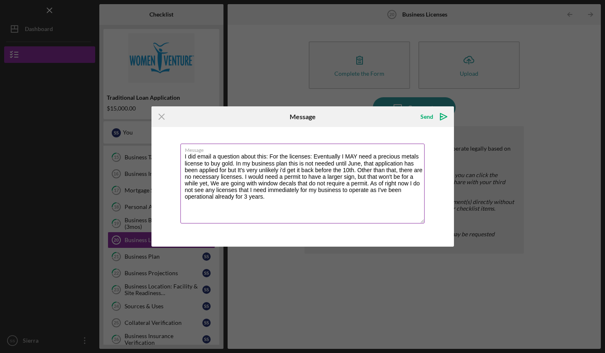
type textarea "I did email a question about this: For the licenses: Eventually I MAY need a pr…"
click at [424, 118] on div "Send" at bounding box center [427, 116] width 13 height 17
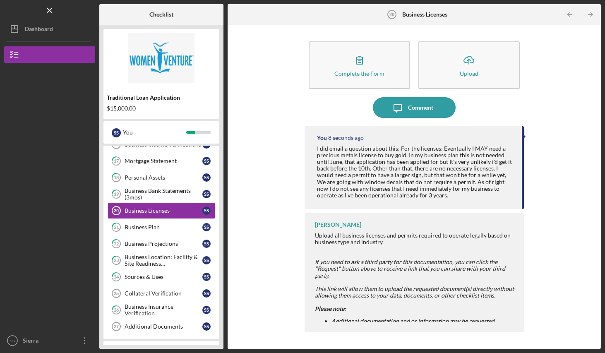
scroll to position [286, 0]
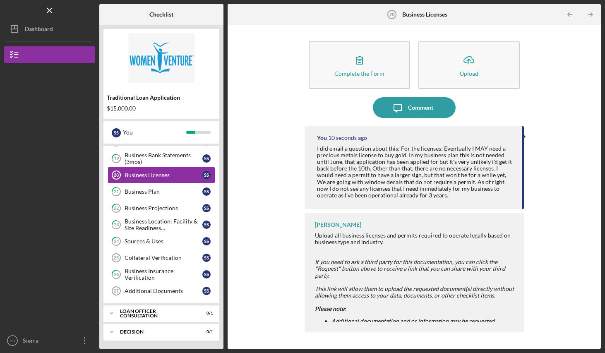
click at [140, 255] on div "Collateral Verification" at bounding box center [164, 258] width 78 height 7
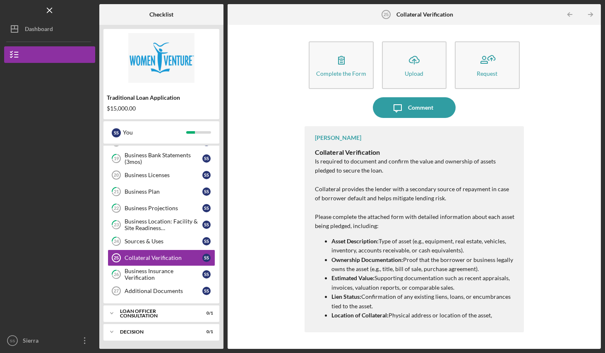
drag, startPoint x: 265, startPoint y: 195, endPoint x: 570, endPoint y: 159, distance: 306.5
click at [570, 159] on div "Complete the Form Form Icon/Upload Upload Request Icon/Message Comment [PERSON_…" at bounding box center [414, 187] width 365 height 316
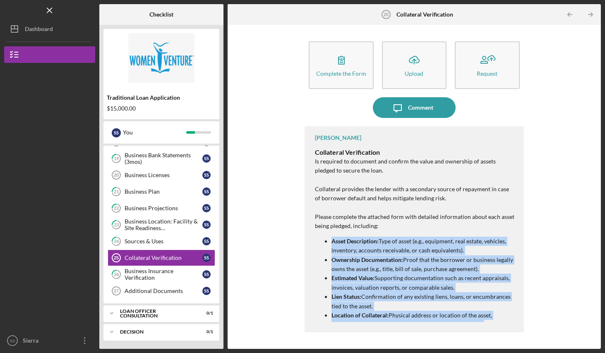
drag, startPoint x: 570, startPoint y: 159, endPoint x: 510, endPoint y: 336, distance: 186.3
click at [510, 336] on div "[PERSON_NAME] Collateral Verification Is required to document and confirm the v…" at bounding box center [414, 231] width 219 height 210
copy div "Asset Description: Type of asset (e.g., equipment, real estate, vehicles, inven…"
click at [153, 273] on div "Business Insurance Verification" at bounding box center [164, 274] width 78 height 13
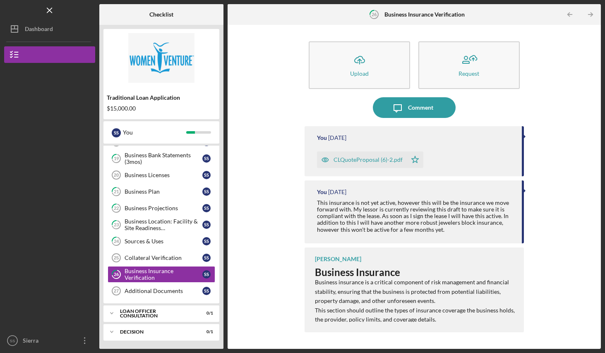
click at [137, 291] on div "Additional Documents" at bounding box center [164, 291] width 78 height 7
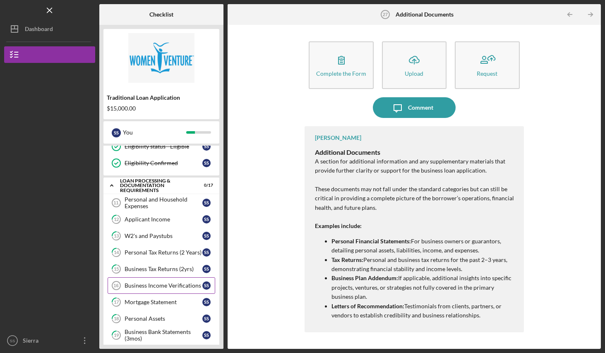
scroll to position [115, 0]
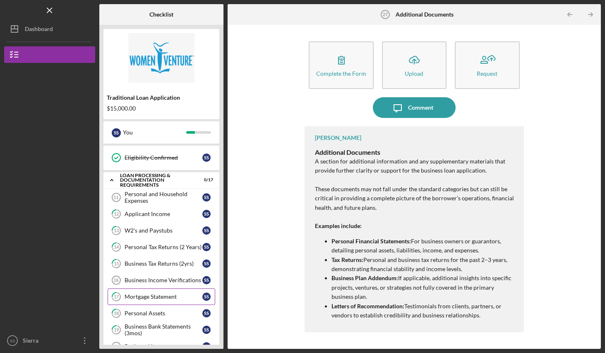
click at [128, 194] on div "Personal and Household Expenses" at bounding box center [164, 197] width 78 height 13
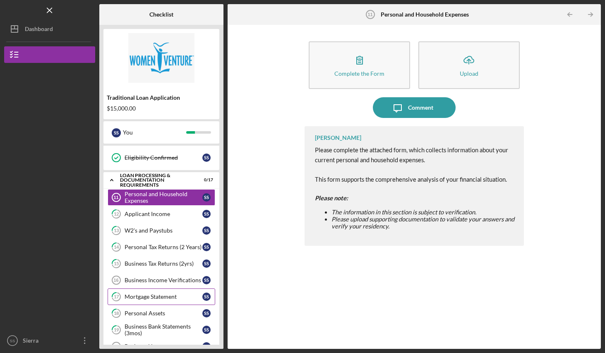
click at [356, 68] on icon "button" at bounding box center [359, 60] width 21 height 21
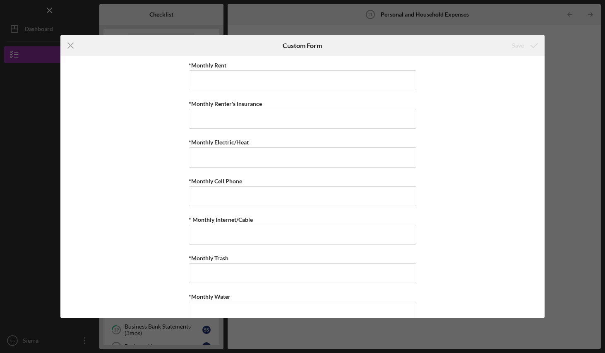
click at [69, 43] on line at bounding box center [70, 45] width 5 height 5
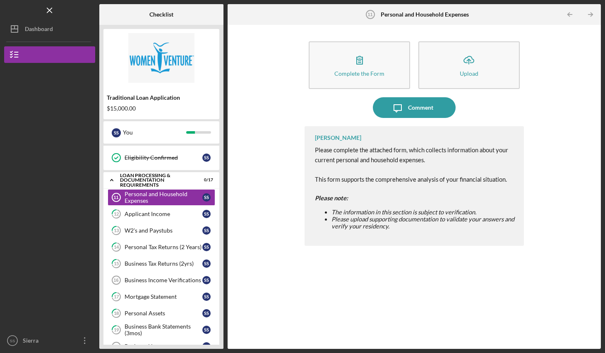
click at [146, 212] on div "Applicant Income" at bounding box center [164, 214] width 78 height 7
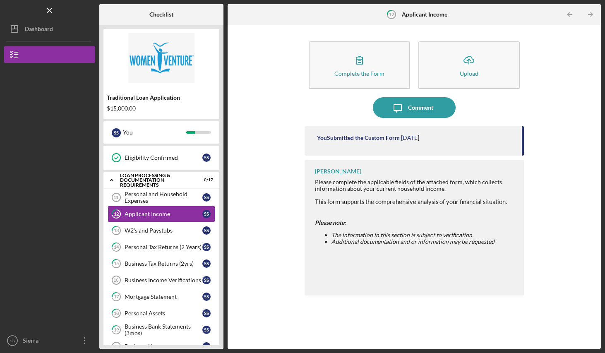
click at [357, 63] on icon "button" at bounding box center [360, 60] width 6 height 8
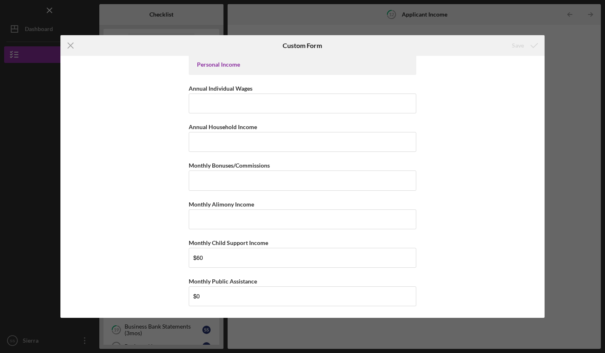
scroll to position [4, 0]
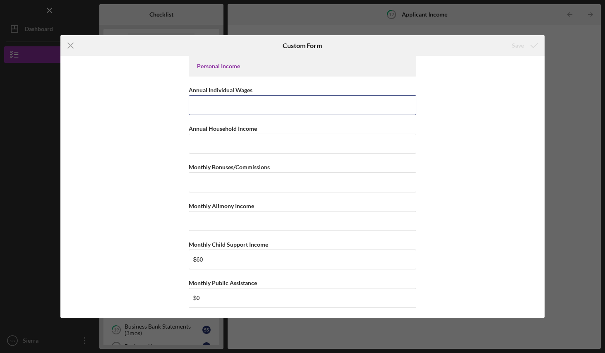
click at [215, 106] on input "Annual Individual Wages" at bounding box center [303, 105] width 228 height 20
type input "$12,350"
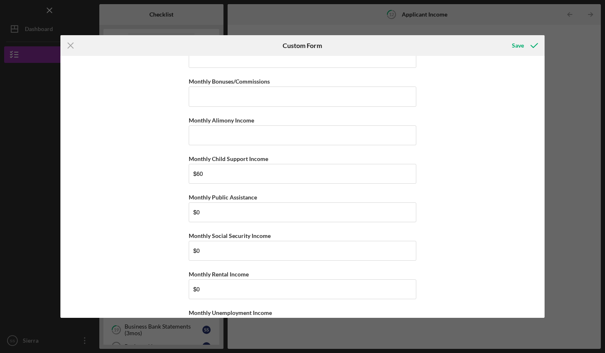
scroll to position [92, 0]
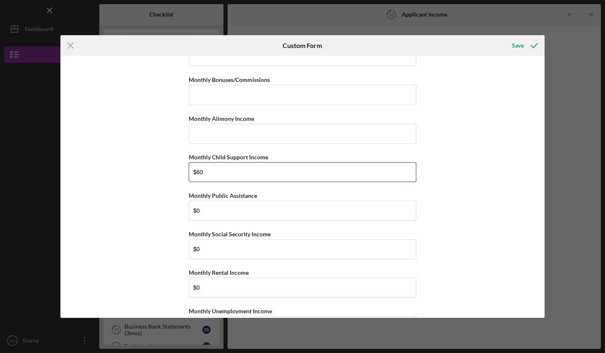
drag, startPoint x: 298, startPoint y: 321, endPoint x: 178, endPoint y: 171, distance: 192.4
click at [178, 171] on div "Personal Income Annual Individual Wages $12,350 Annual Household Income Monthly…" at bounding box center [302, 187] width 484 height 262
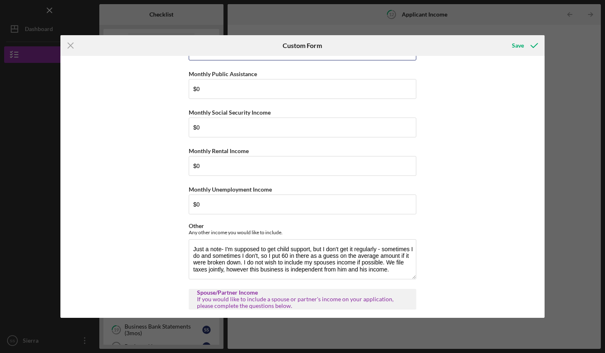
scroll to position [215, 0]
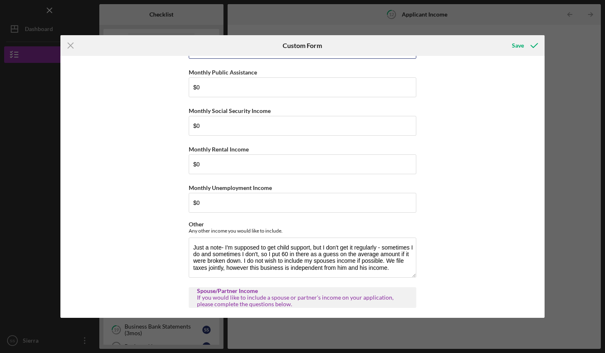
type input "$60"
drag, startPoint x: 178, startPoint y: 171, endPoint x: 269, endPoint y: 261, distance: 128.2
click at [269, 261] on textarea "Just a note- I'm supposed to get child support, but I don't get it regularly - …" at bounding box center [303, 258] width 228 height 40
click at [393, 267] on textarea "Just a note- I'm supposed to get child support, but I don't get it regularly - …" at bounding box center [303, 258] width 228 height 40
drag, startPoint x: 269, startPoint y: 261, endPoint x: 243, endPoint y: 258, distance: 26.6
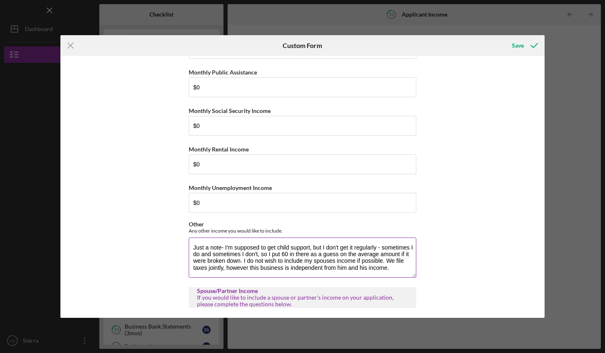
click at [243, 258] on textarea "Just a note- I'm supposed to get child support, but I don't get it regularly - …" at bounding box center [303, 258] width 228 height 40
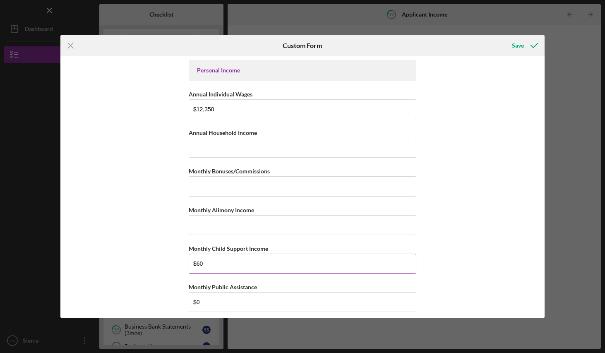
scroll to position [2, 0]
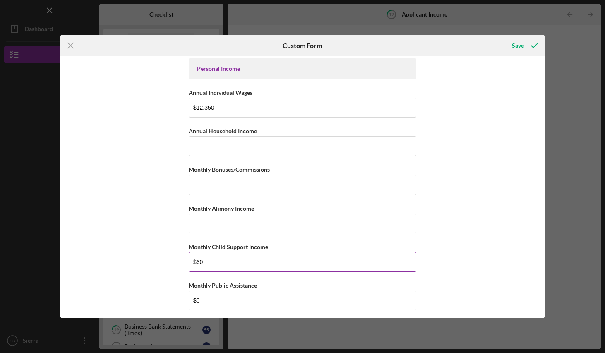
type textarea "Just a note- I'm supposed to get child support, but I don't get it regularly - …"
click at [226, 147] on input "Annual Household Income" at bounding box center [303, 146] width 228 height 20
click at [243, 110] on input "$12,350" at bounding box center [303, 108] width 228 height 20
type input "$12,350"
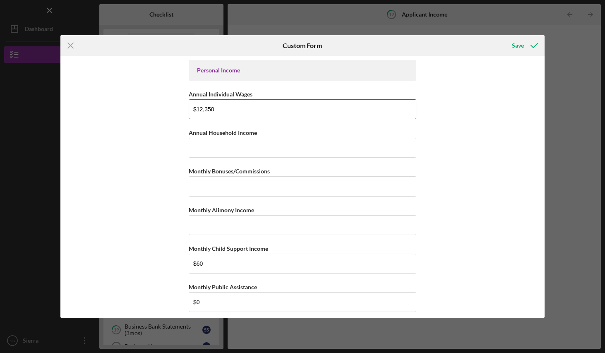
scroll to position [4, 0]
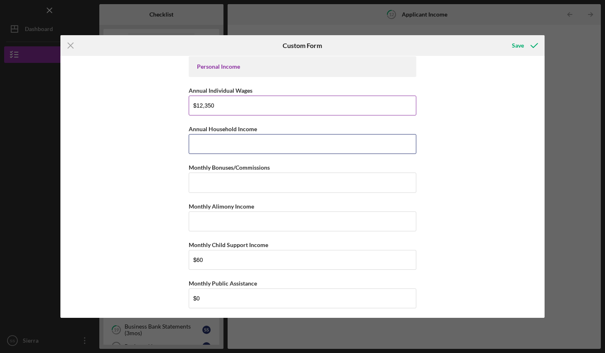
click at [229, 145] on input "Annual Household Income" at bounding box center [303, 144] width 228 height 20
paste input "$159,860"
type input "$159,860"
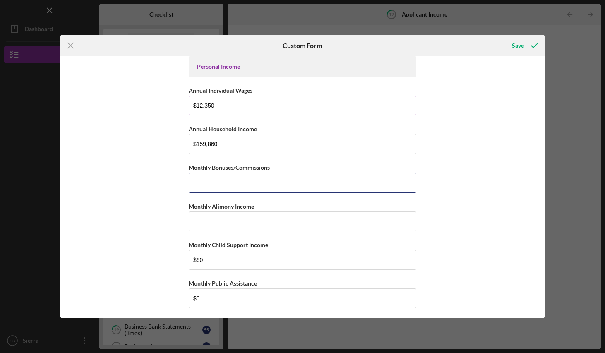
click at [238, 180] on input "Monthly Bonuses/Commissions" at bounding box center [303, 183] width 228 height 20
type input "$0"
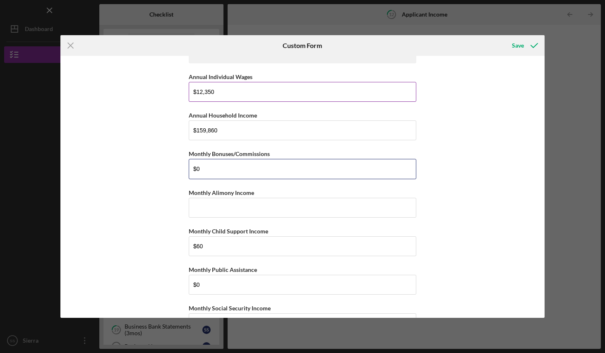
scroll to position [19, 0]
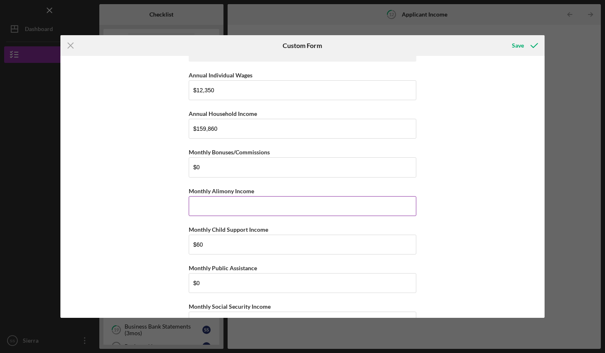
drag, startPoint x: 238, startPoint y: 180, endPoint x: 275, endPoint y: 205, distance: 45.0
click at [275, 205] on input "Monthly Alimony Income" at bounding box center [303, 206] width 228 height 20
type input "$0"
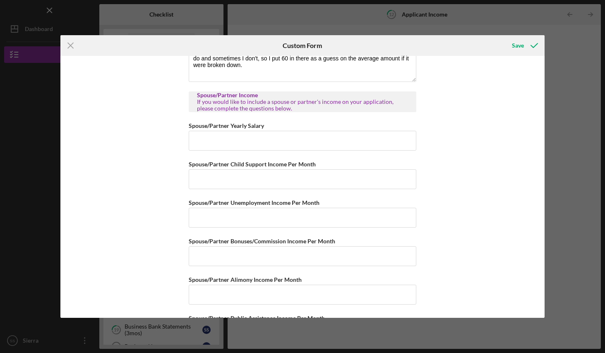
scroll to position [439, 0]
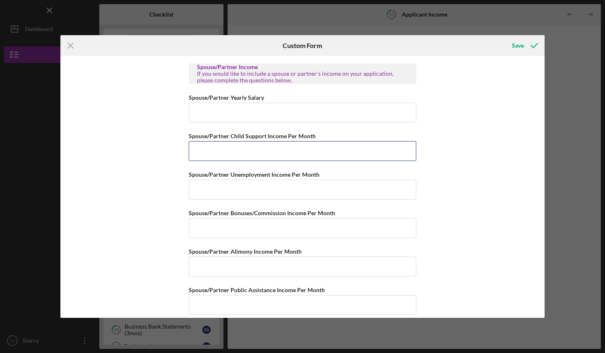
click at [284, 141] on input "Spouse/Partner Child Support Income Per Month" at bounding box center [303, 151] width 228 height 20
type input "$0"
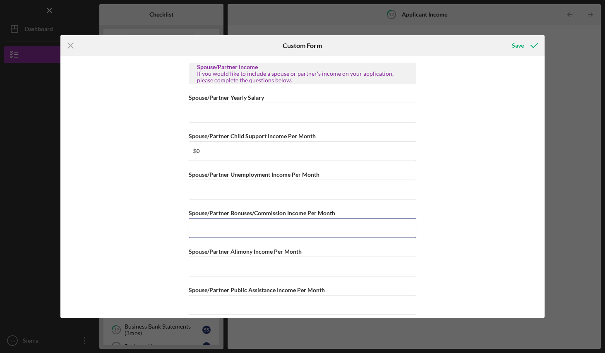
click at [243, 224] on input "Spouse/Partner Bonuses/Commission Income Per Month" at bounding box center [303, 228] width 228 height 20
type input "$0"
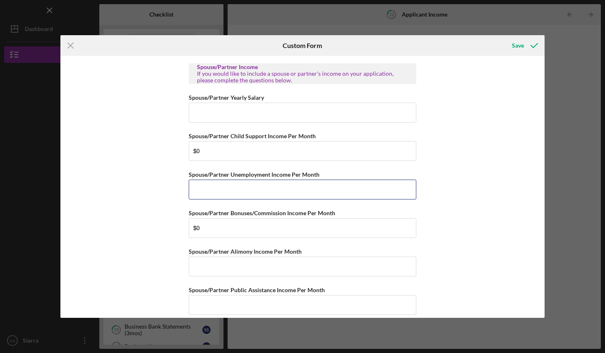
click at [234, 186] on input "Spouse/Partner Unemployment Income Per Month" at bounding box center [303, 190] width 228 height 20
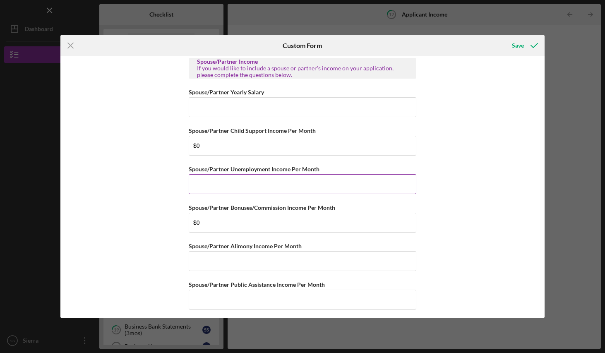
type input "$0"
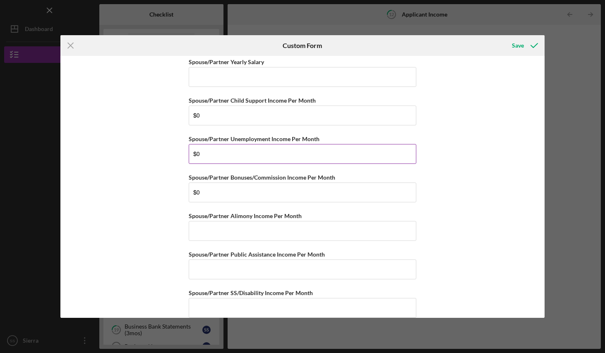
scroll to position [476, 0]
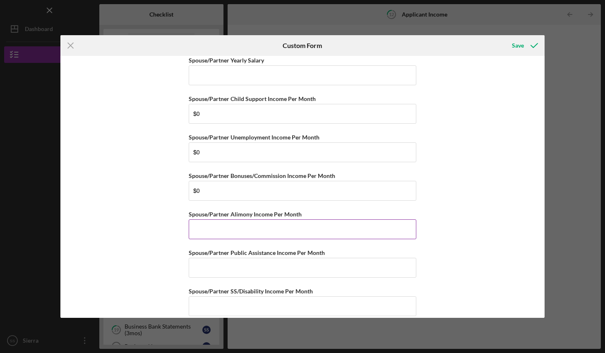
drag, startPoint x: 234, startPoint y: 186, endPoint x: 240, endPoint y: 234, distance: 48.0
click at [240, 234] on input "Spouse/Partner Alimony Income Per Month" at bounding box center [303, 229] width 228 height 20
type input "$0"
click at [228, 272] on input "Spouse/Partner Public Assistance Income Per Month" at bounding box center [303, 268] width 228 height 20
type input "$0"
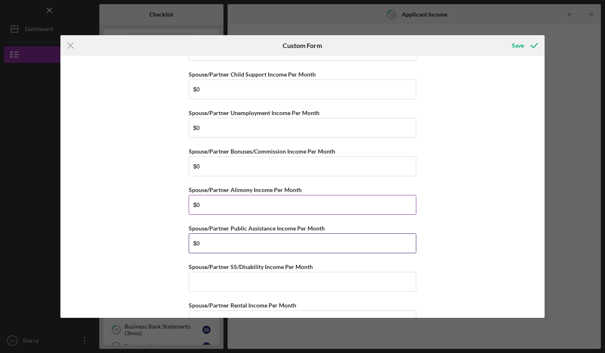
scroll to position [515, 0]
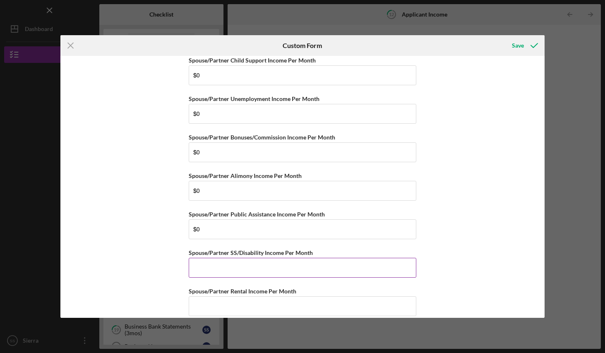
click at [251, 271] on input "Spouse/Partner SS/Disability Income Per Month" at bounding box center [303, 268] width 228 height 20
type input "$0"
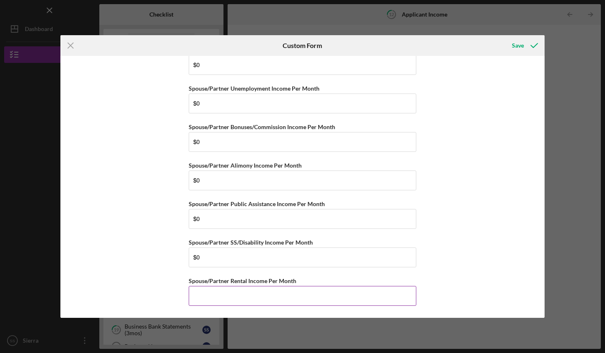
drag, startPoint x: 251, startPoint y: 271, endPoint x: 206, endPoint y: 294, distance: 50.4
click at [206, 294] on input "Spouse/Partner Rental Income Per Month" at bounding box center [303, 296] width 228 height 20
type input "$0"
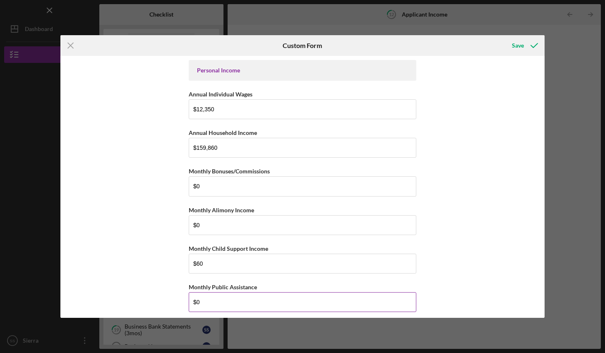
click at [71, 44] on icon "Icon/Menu Close" at bounding box center [70, 45] width 21 height 21
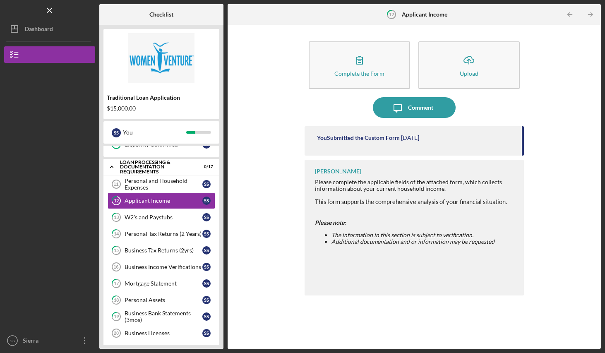
scroll to position [176, 0]
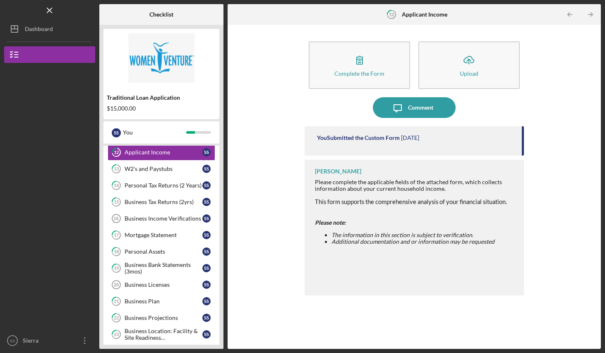
click at [150, 290] on link "Business Licenses 20 Business Licenses S S" at bounding box center [162, 285] width 108 height 17
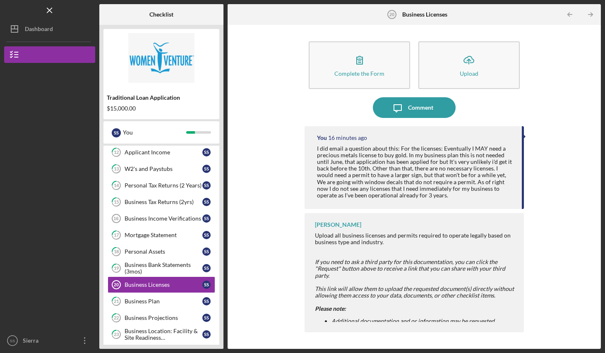
click at [144, 303] on div "Business Plan" at bounding box center [164, 301] width 78 height 7
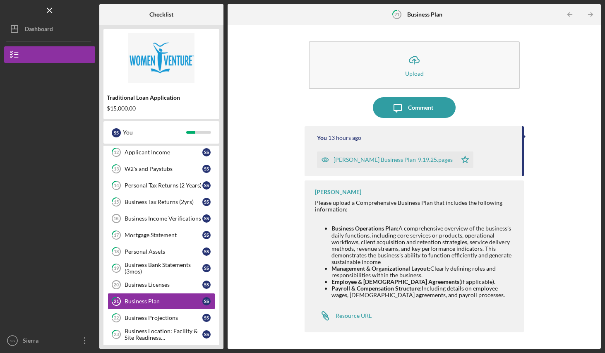
click at [142, 316] on div "Business Projections" at bounding box center [164, 318] width 78 height 7
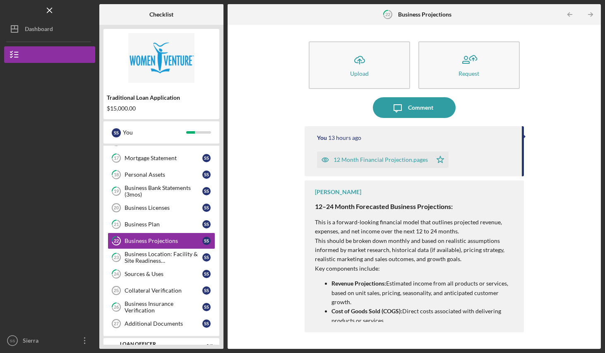
scroll to position [286, 0]
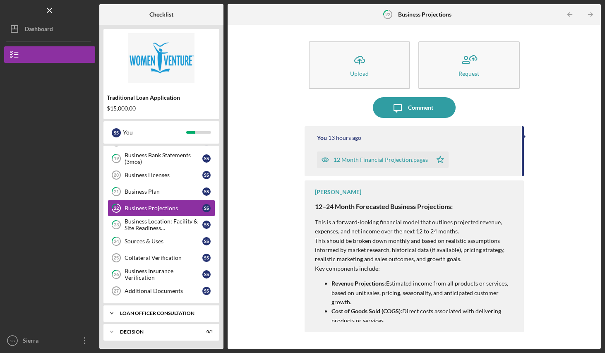
click at [139, 269] on div "Business Insurance Verification" at bounding box center [164, 274] width 78 height 13
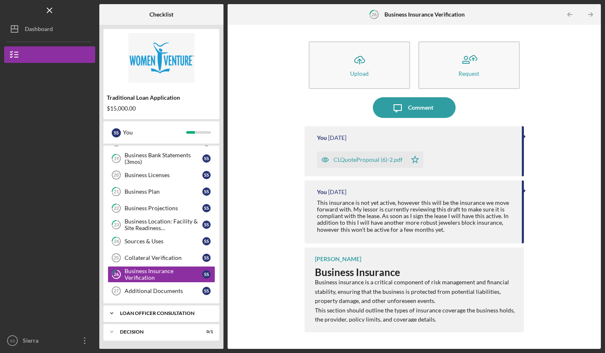
click at [148, 257] on div "Collateral Verification" at bounding box center [164, 258] width 78 height 7
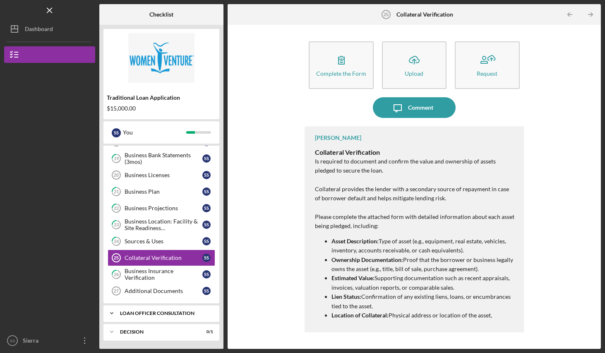
click at [141, 240] on div "Sources & Uses" at bounding box center [164, 241] width 78 height 7
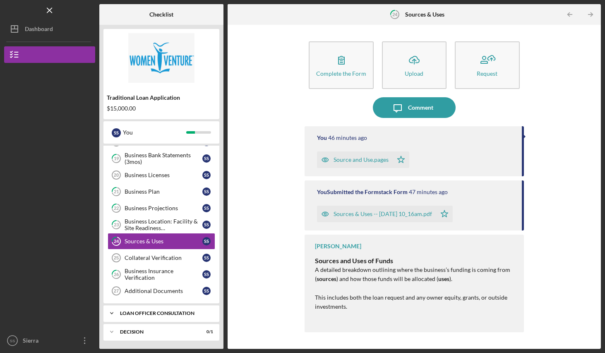
click at [142, 222] on div "Business Location: Facility & Site Readiness Documentation" at bounding box center [164, 224] width 78 height 13
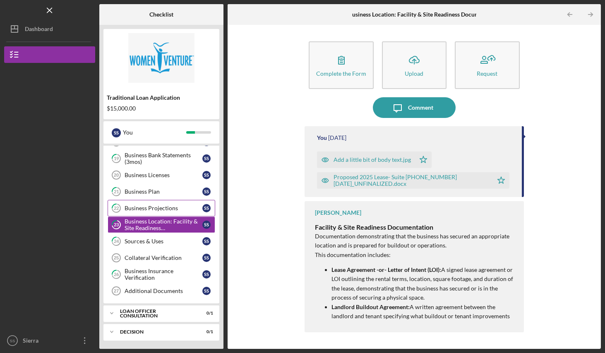
drag, startPoint x: 142, startPoint y: 316, endPoint x: 130, endPoint y: 208, distance: 109.1
click at [130, 208] on div "Business Projections" at bounding box center [164, 208] width 78 height 7
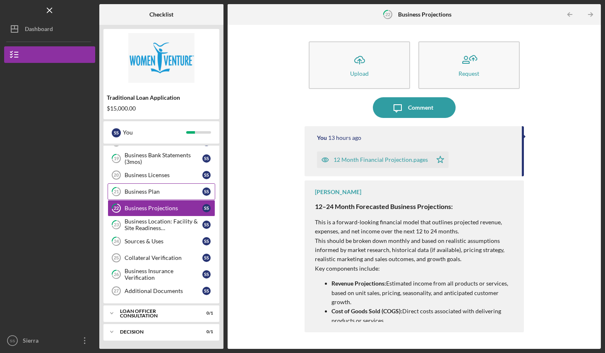
drag, startPoint x: 130, startPoint y: 208, endPoint x: 133, endPoint y: 192, distance: 15.9
click at [133, 192] on div "Business Plan" at bounding box center [164, 191] width 78 height 7
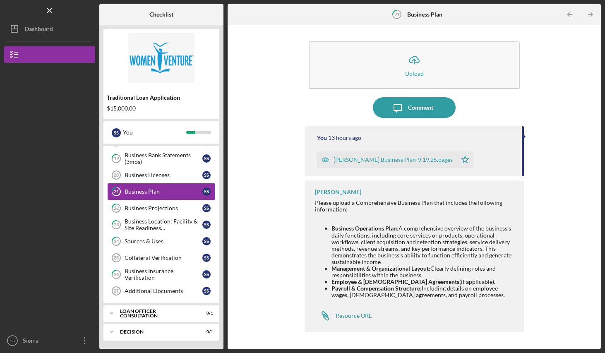
click at [143, 176] on div "Business Licenses" at bounding box center [164, 175] width 78 height 7
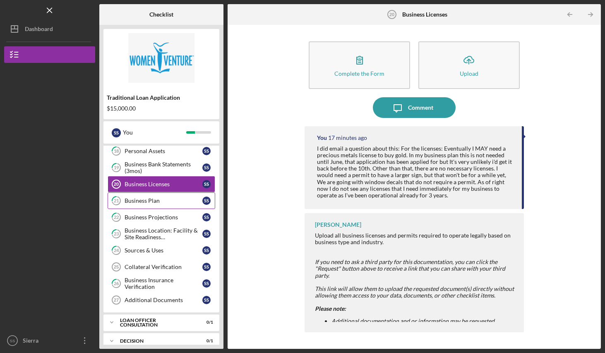
scroll to position [247, 0]
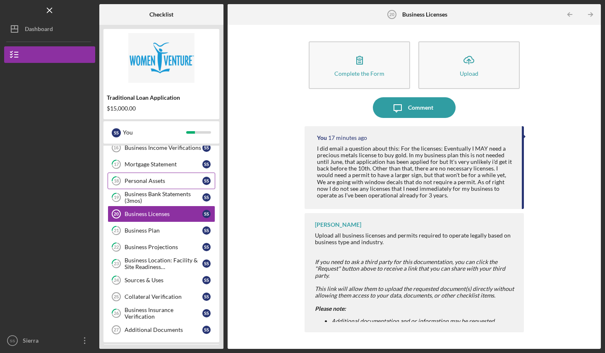
click at [149, 196] on div "Business Bank Statements (3mos)" at bounding box center [164, 197] width 78 height 13
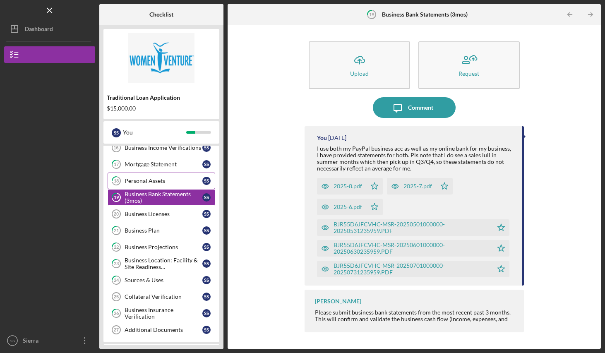
drag, startPoint x: 143, startPoint y: 176, endPoint x: 145, endPoint y: 181, distance: 5.0
click at [145, 181] on div "Personal Assets" at bounding box center [164, 181] width 78 height 7
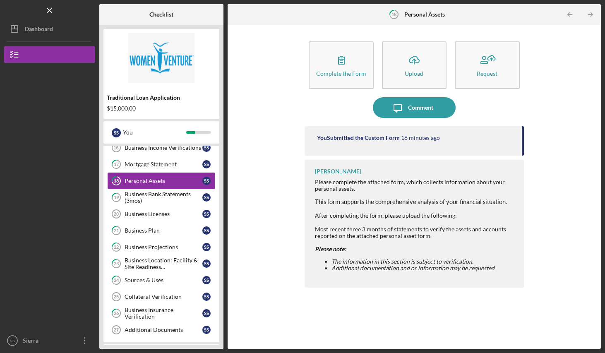
scroll to position [199, 0]
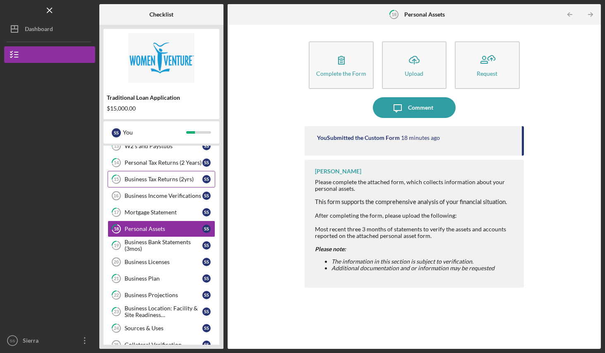
click at [147, 213] on div "Mortgage Statement" at bounding box center [164, 212] width 78 height 7
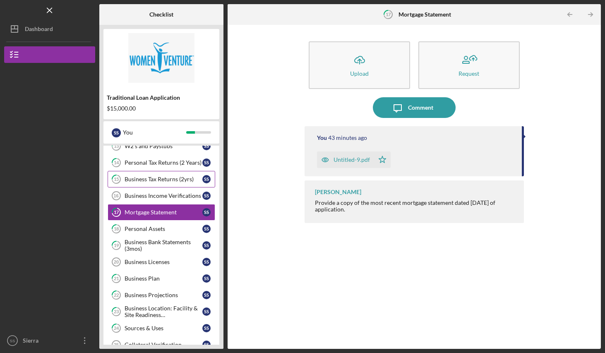
scroll to position [148, 0]
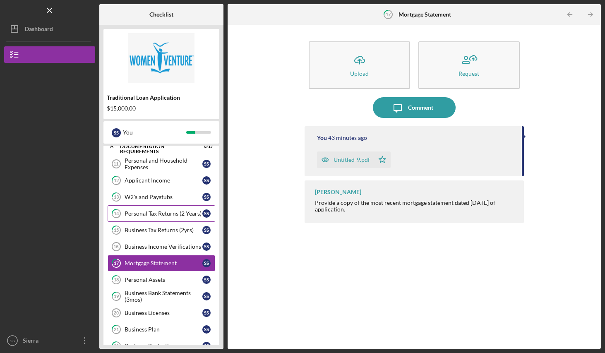
click at [132, 248] on div "Business Income Verifications" at bounding box center [164, 246] width 78 height 7
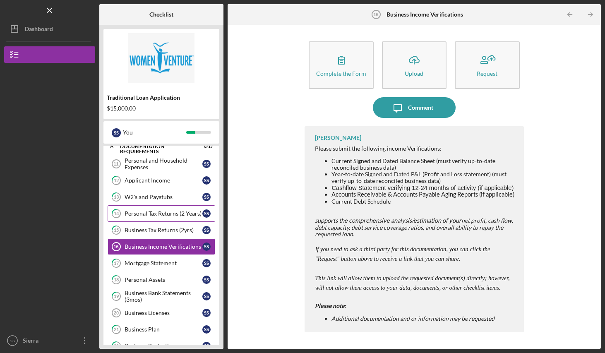
click at [412, 109] on div "Comment" at bounding box center [420, 107] width 25 height 21
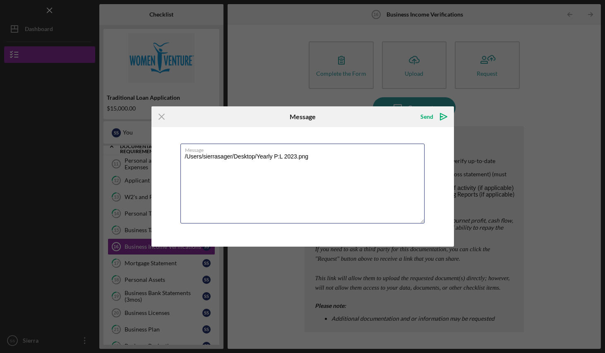
type textarea "/Users/sierrasager/Desktop/Yearly P:L 2023.png"
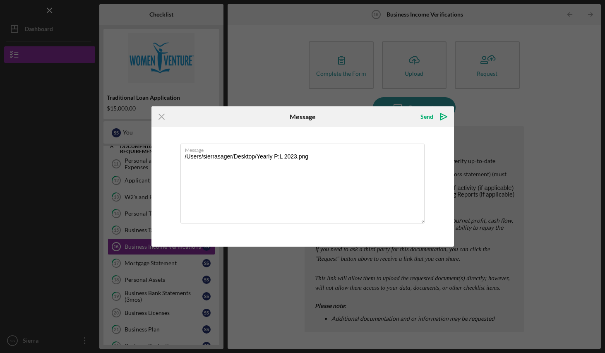
click at [159, 117] on icon "Icon/Menu Close" at bounding box center [162, 116] width 21 height 21
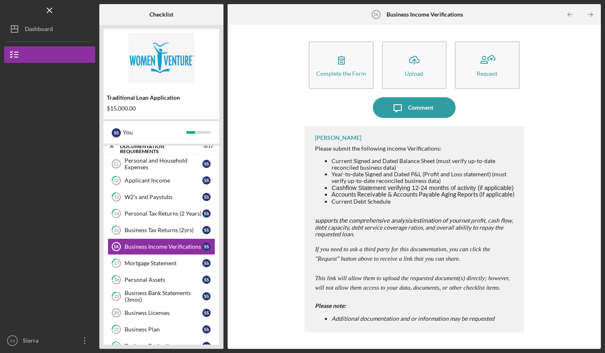
click at [414, 63] on line "button" at bounding box center [414, 61] width 0 height 5
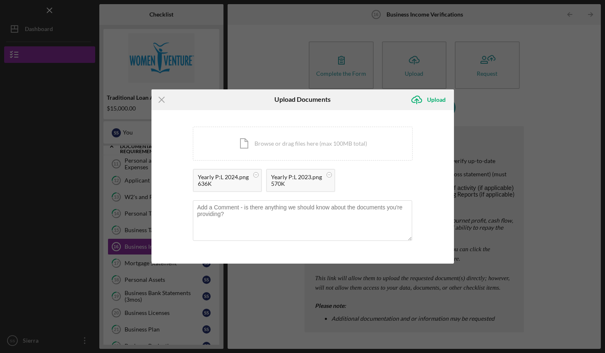
click at [439, 101] on div "Upload" at bounding box center [436, 100] width 19 height 17
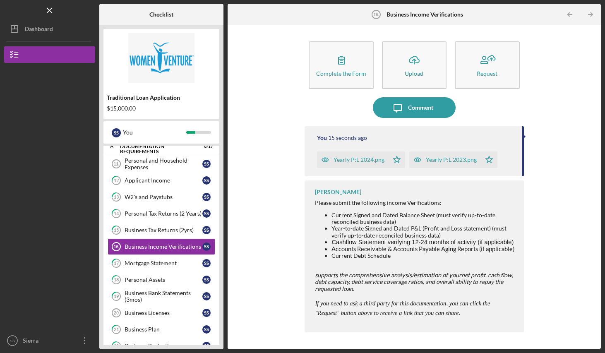
click at [153, 196] on div "W2's and Paystubs" at bounding box center [164, 197] width 78 height 7
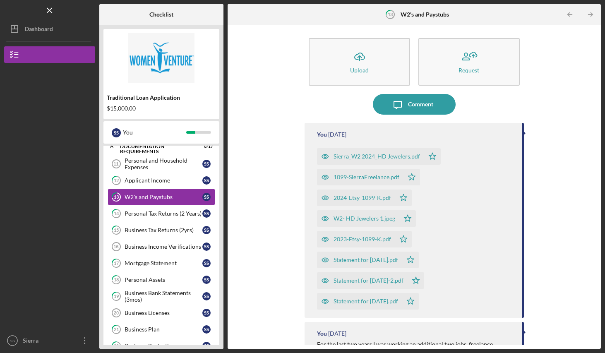
scroll to position [6, 0]
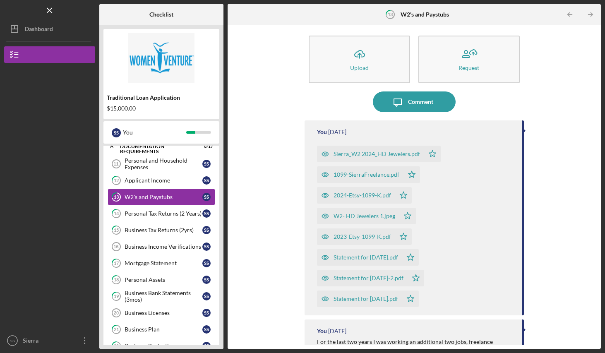
click at [136, 214] on div "Personal Tax Returns (2 Years)" at bounding box center [164, 213] width 78 height 7
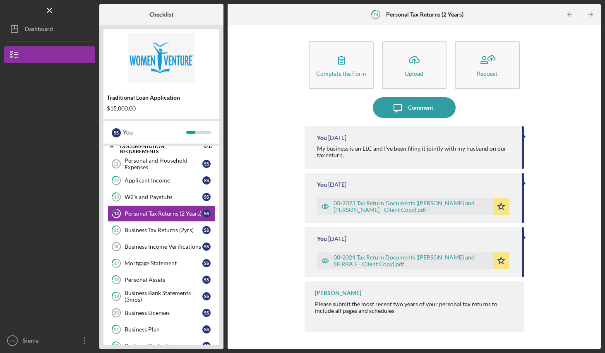
click at [140, 226] on link "15 Business Tax Returns (2yrs) S S" at bounding box center [162, 230] width 108 height 17
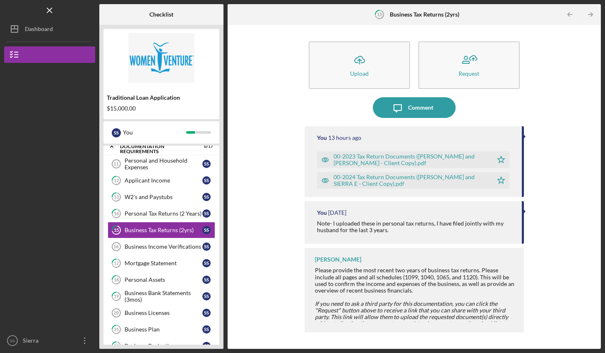
click at [145, 247] on div "Business Income Verifications" at bounding box center [164, 246] width 78 height 7
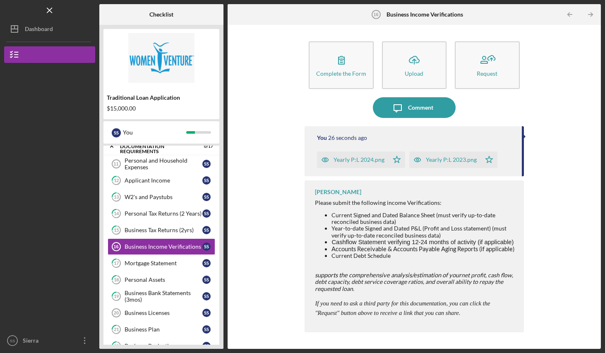
click at [143, 180] on div "Applicant Income" at bounding box center [164, 180] width 78 height 7
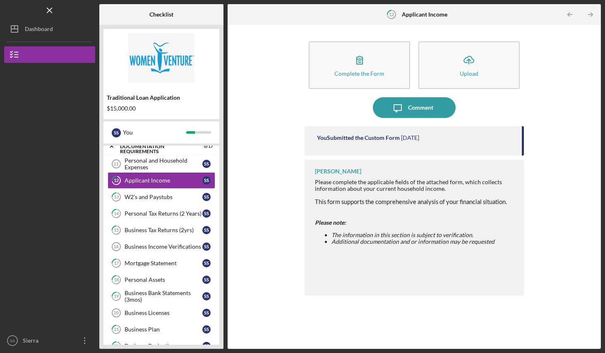
click at [365, 60] on icon "button" at bounding box center [359, 60] width 21 height 21
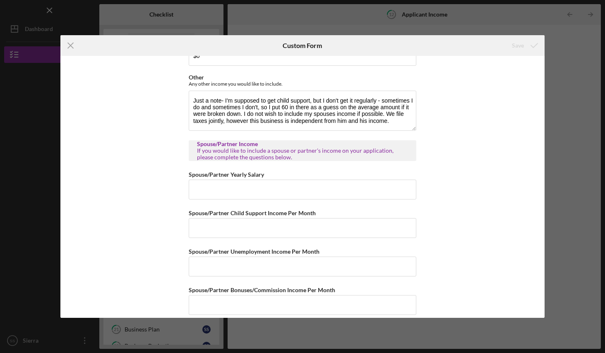
scroll to position [525, 0]
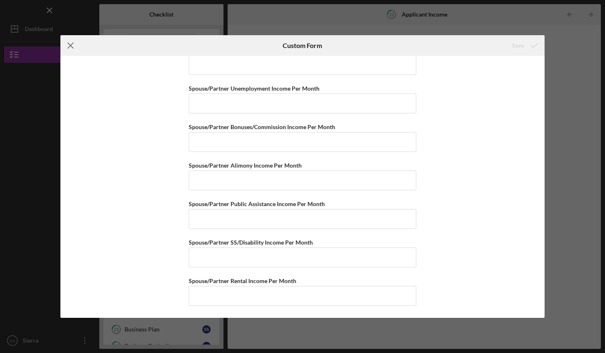
drag, startPoint x: 365, startPoint y: 60, endPoint x: 67, endPoint y: 46, distance: 298.5
click at [67, 46] on icon "Icon/Menu Close" at bounding box center [70, 45] width 21 height 21
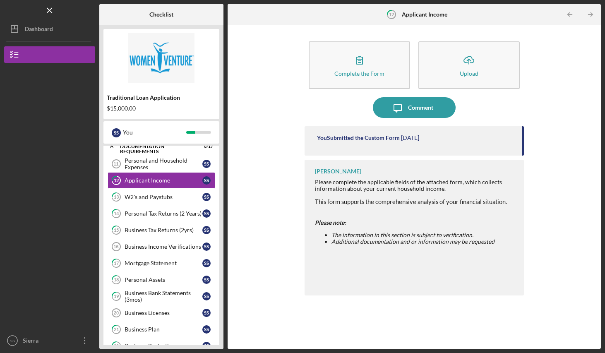
scroll to position [147, 0]
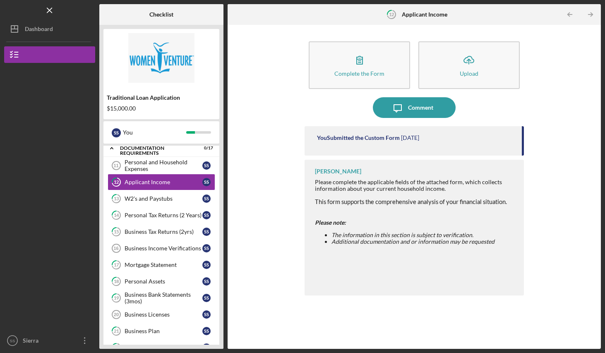
click at [141, 166] on div "Personal and Household Expenses" at bounding box center [164, 165] width 78 height 13
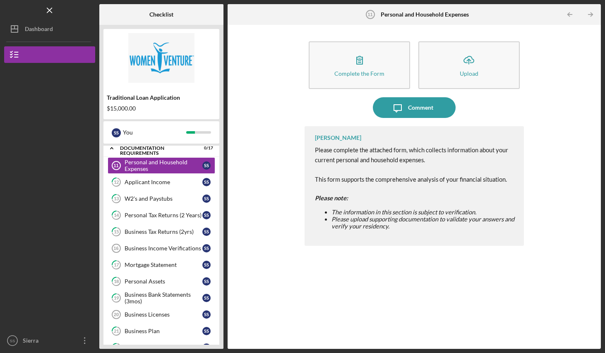
click at [375, 64] on button "Complete the Form Form" at bounding box center [359, 65] width 101 height 48
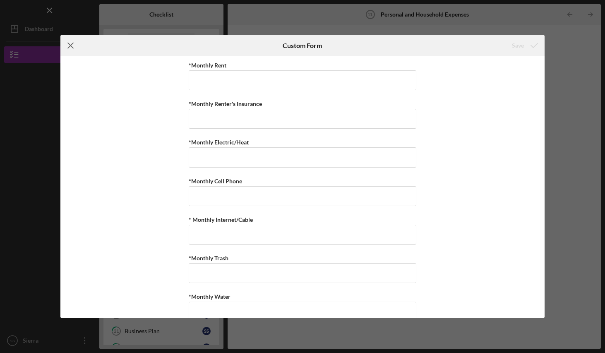
drag, startPoint x: 375, startPoint y: 64, endPoint x: 68, endPoint y: 46, distance: 307.8
click at [68, 46] on icon "Icon/Menu Close" at bounding box center [70, 45] width 21 height 21
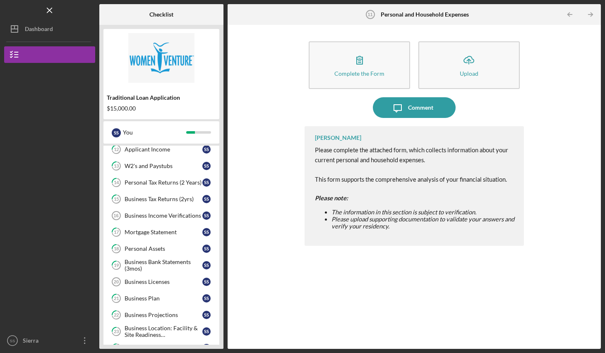
scroll to position [181, 0]
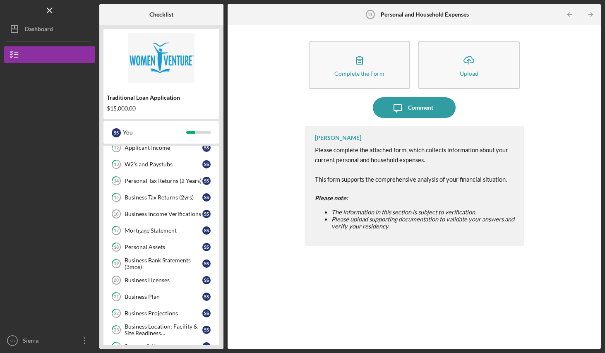
click at [166, 216] on div "Business Income Verifications" at bounding box center [164, 214] width 78 height 7
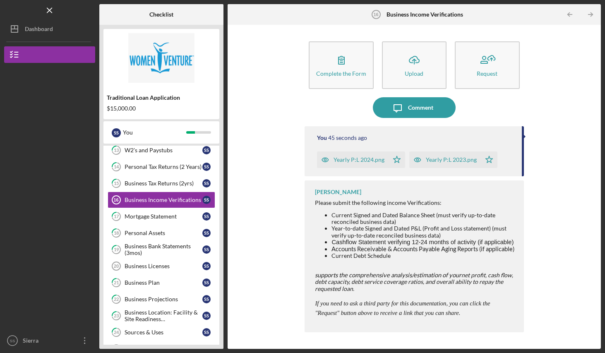
scroll to position [232, 0]
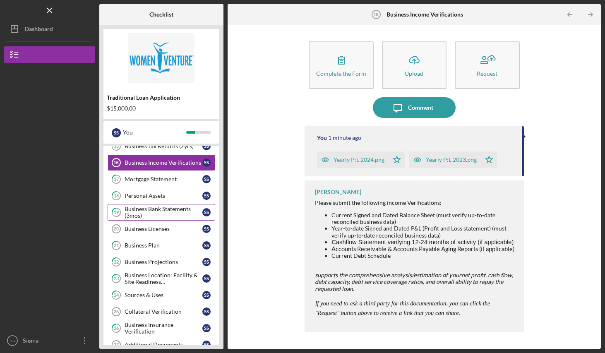
click at [426, 110] on div "Comment" at bounding box center [420, 107] width 25 height 21
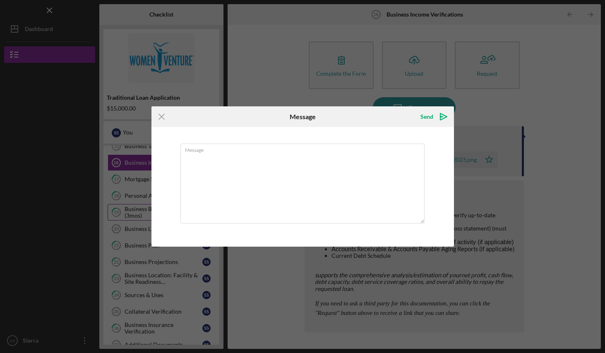
click at [344, 176] on textarea "Message" at bounding box center [303, 184] width 244 height 80
type textarea "My business doesn't have debt. Some of these items I'm unfamiliar with"
click at [163, 114] on icon "Icon/Menu Close" at bounding box center [162, 116] width 21 height 21
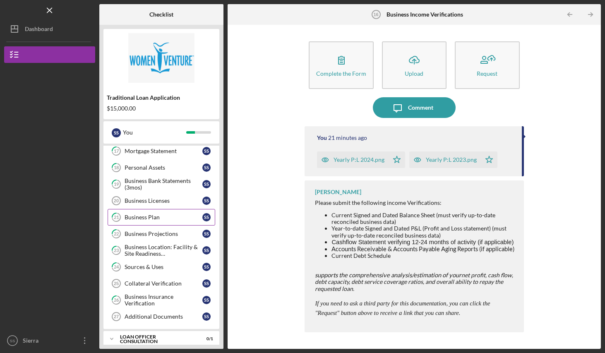
scroll to position [286, 0]
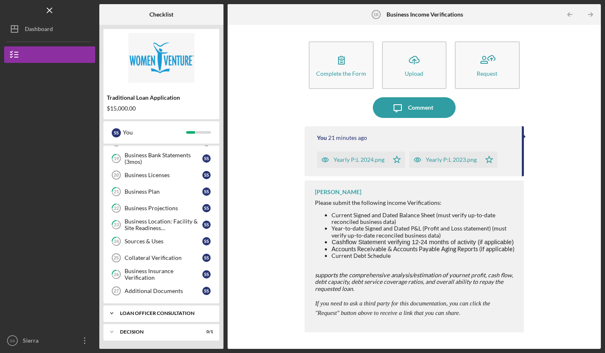
drag, startPoint x: 152, startPoint y: 260, endPoint x: 216, endPoint y: 321, distance: 89.0
click at [152, 260] on div "Collateral Verification" at bounding box center [164, 258] width 78 height 7
